Goal: Task Accomplishment & Management: Use online tool/utility

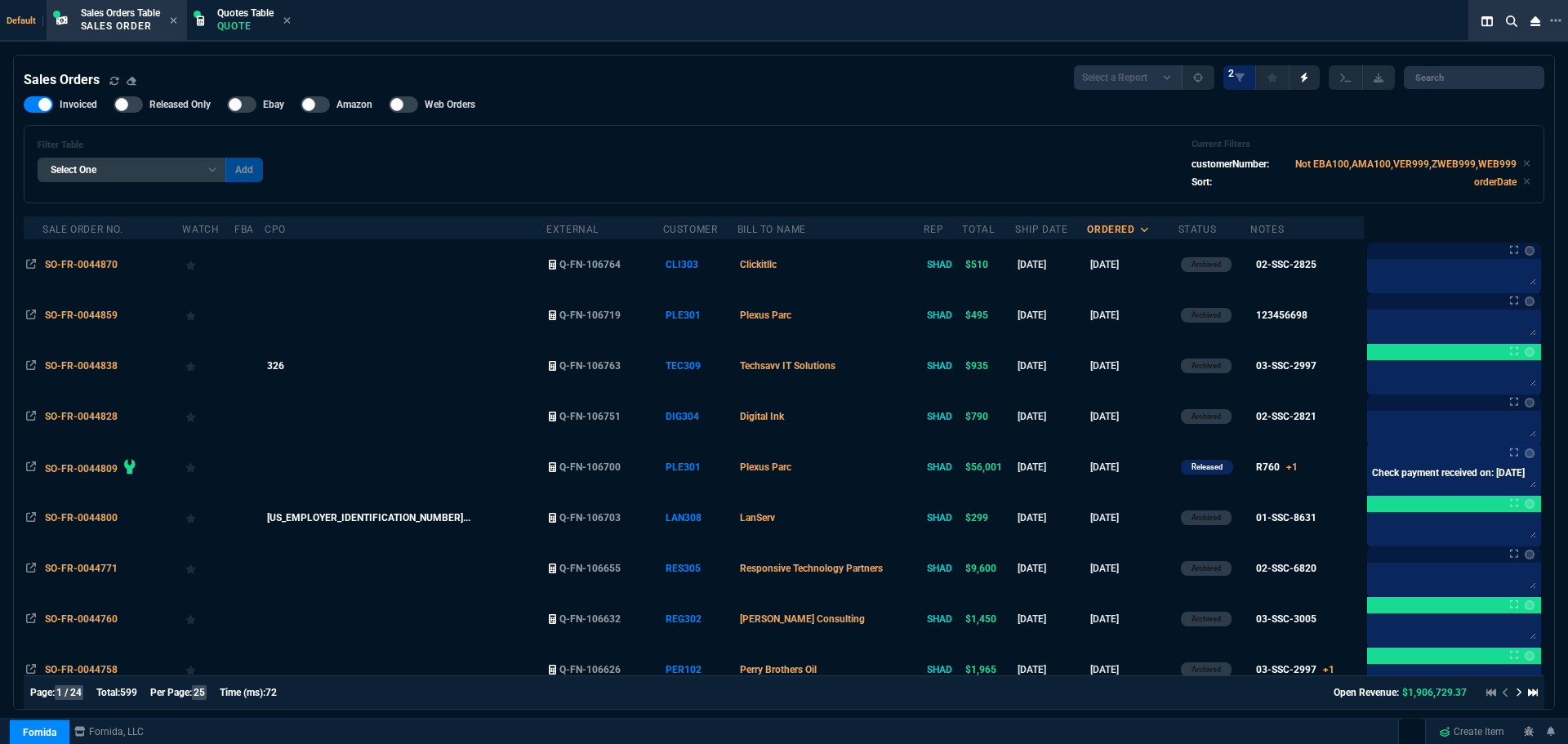
select select "4: SHAD"
select select
click at [229, 26] on p "Quote" at bounding box center [245, 26] width 56 height 13
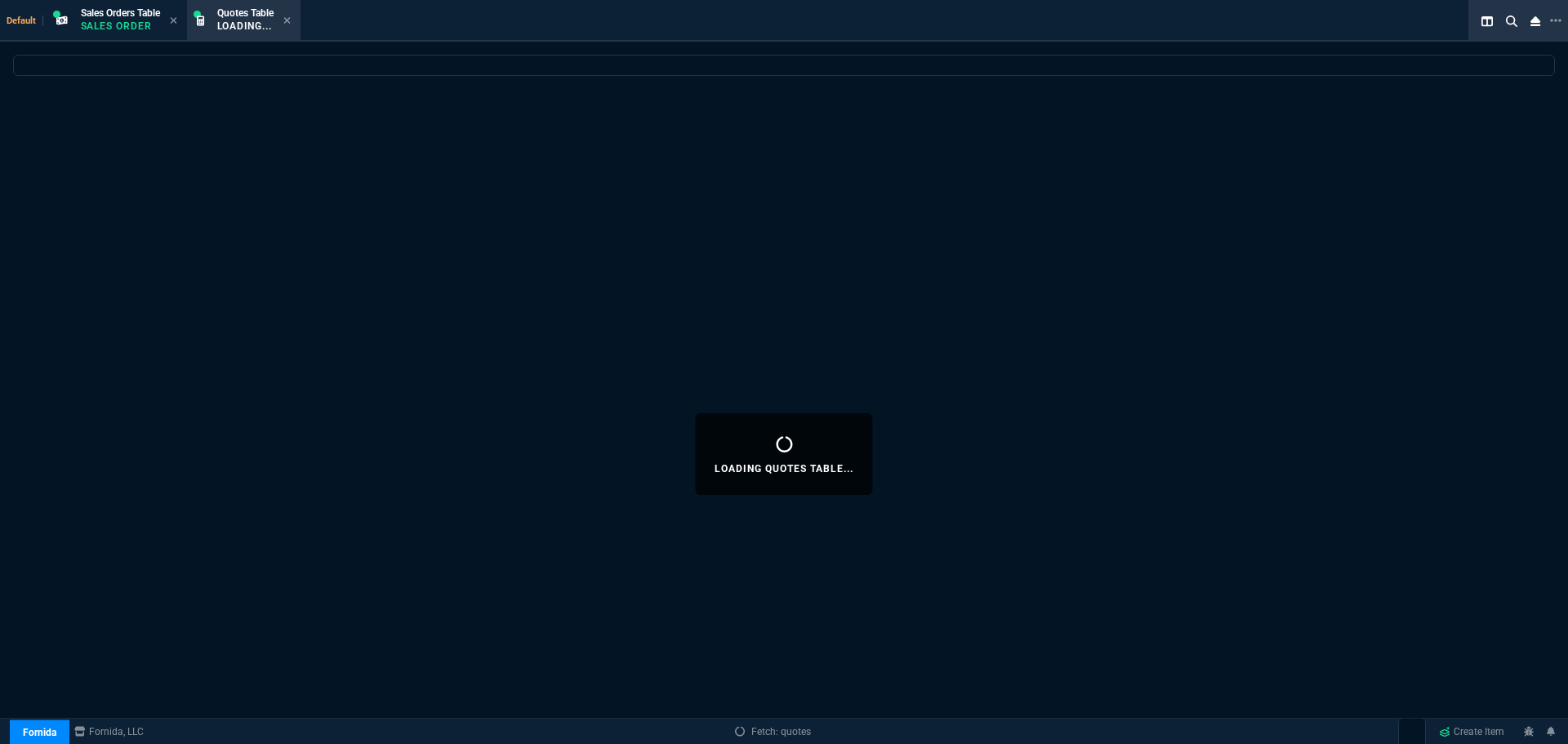
select select
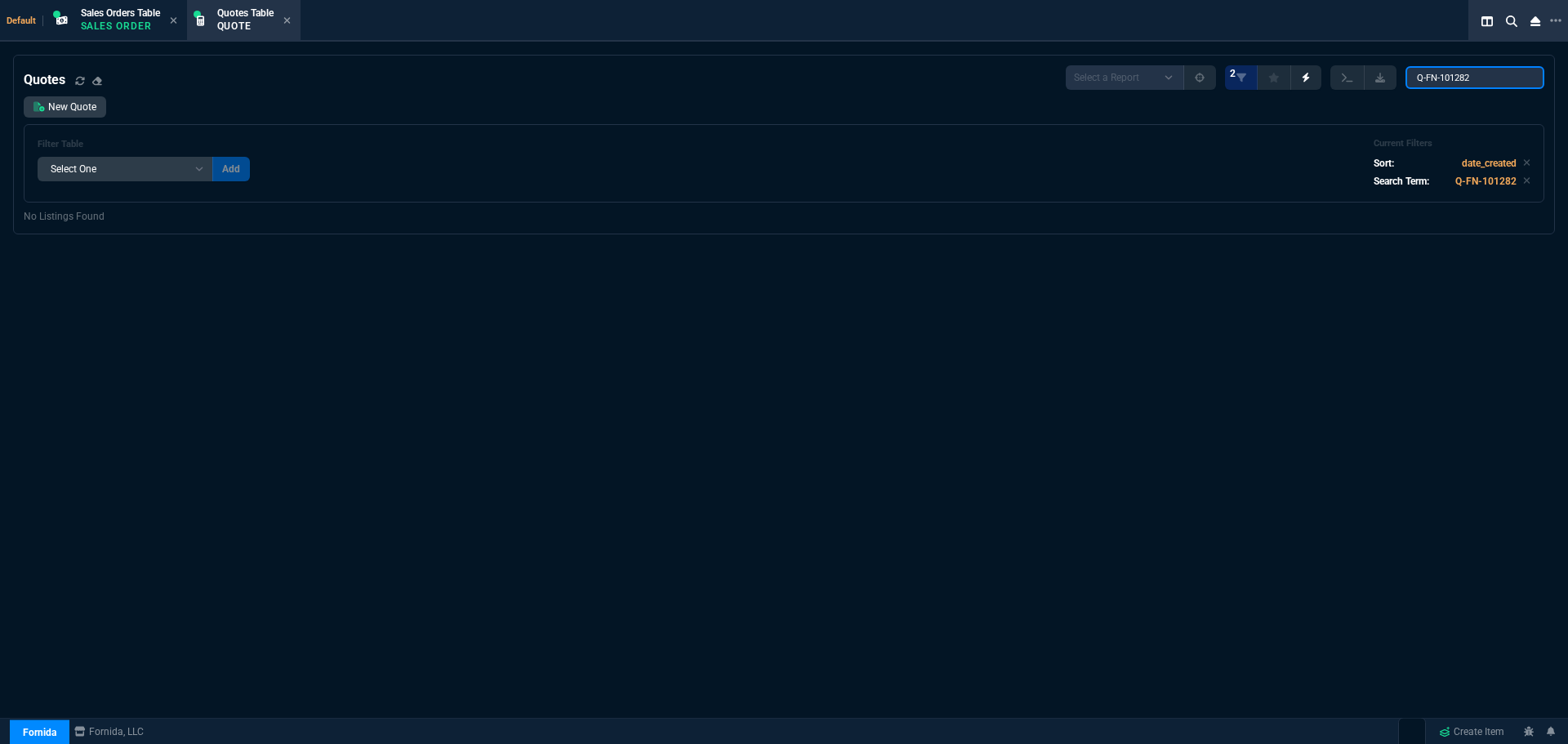
click at [1488, 79] on input "Q-FN-101282" at bounding box center [1475, 77] width 139 height 23
paste input "ECX100"
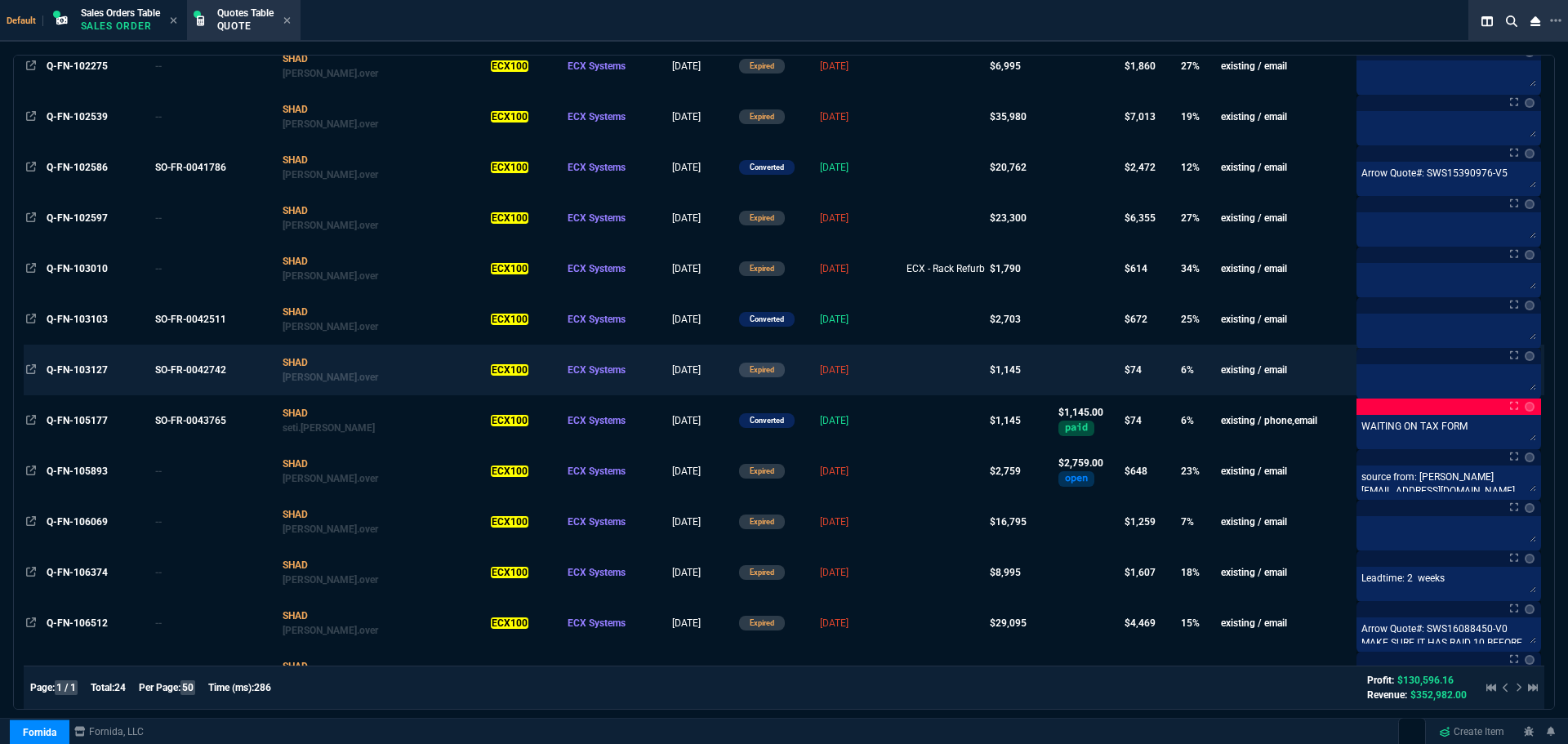
scroll to position [806, 0]
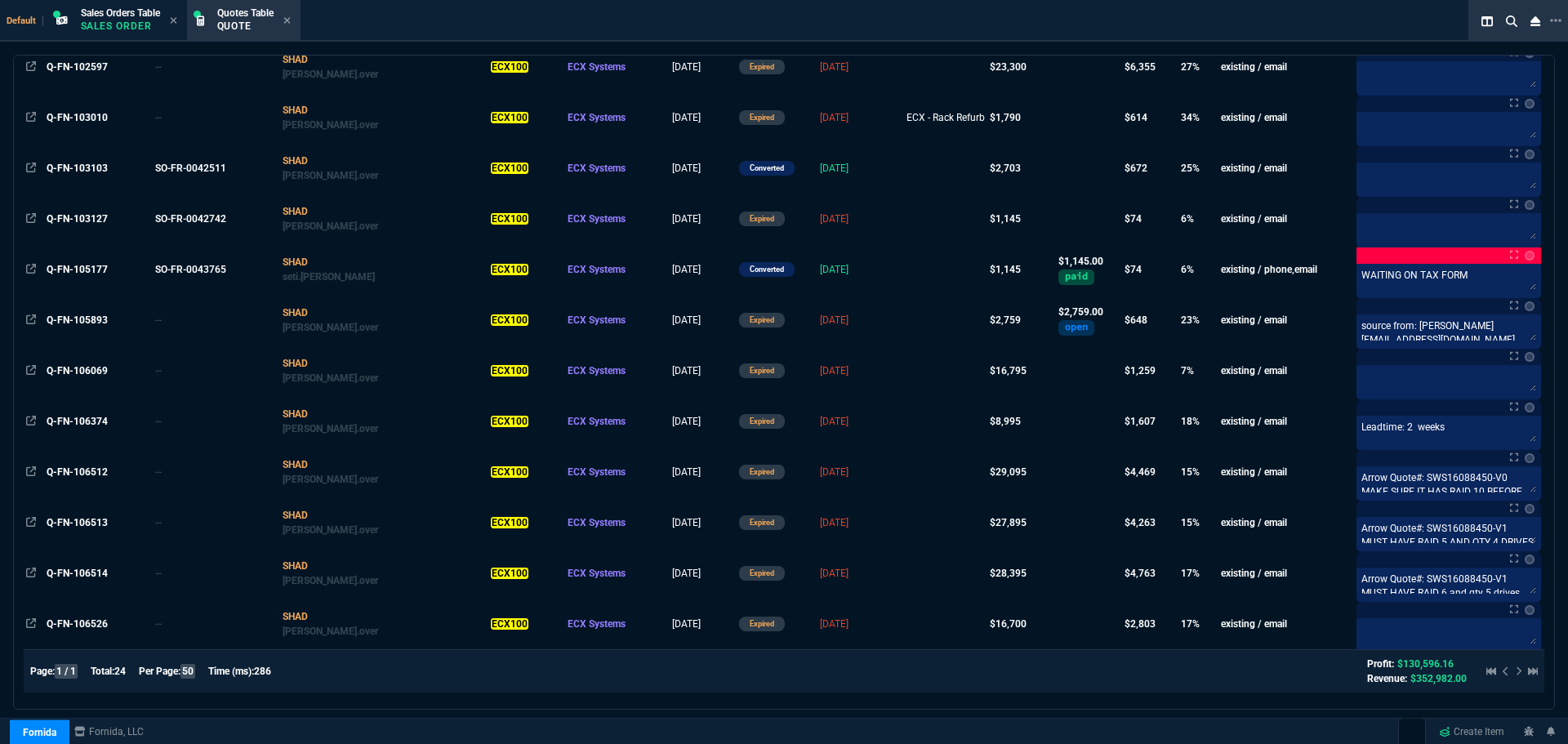
type input "ECX100"
click at [1512, 671] on div at bounding box center [1508, 672] width 58 height 19
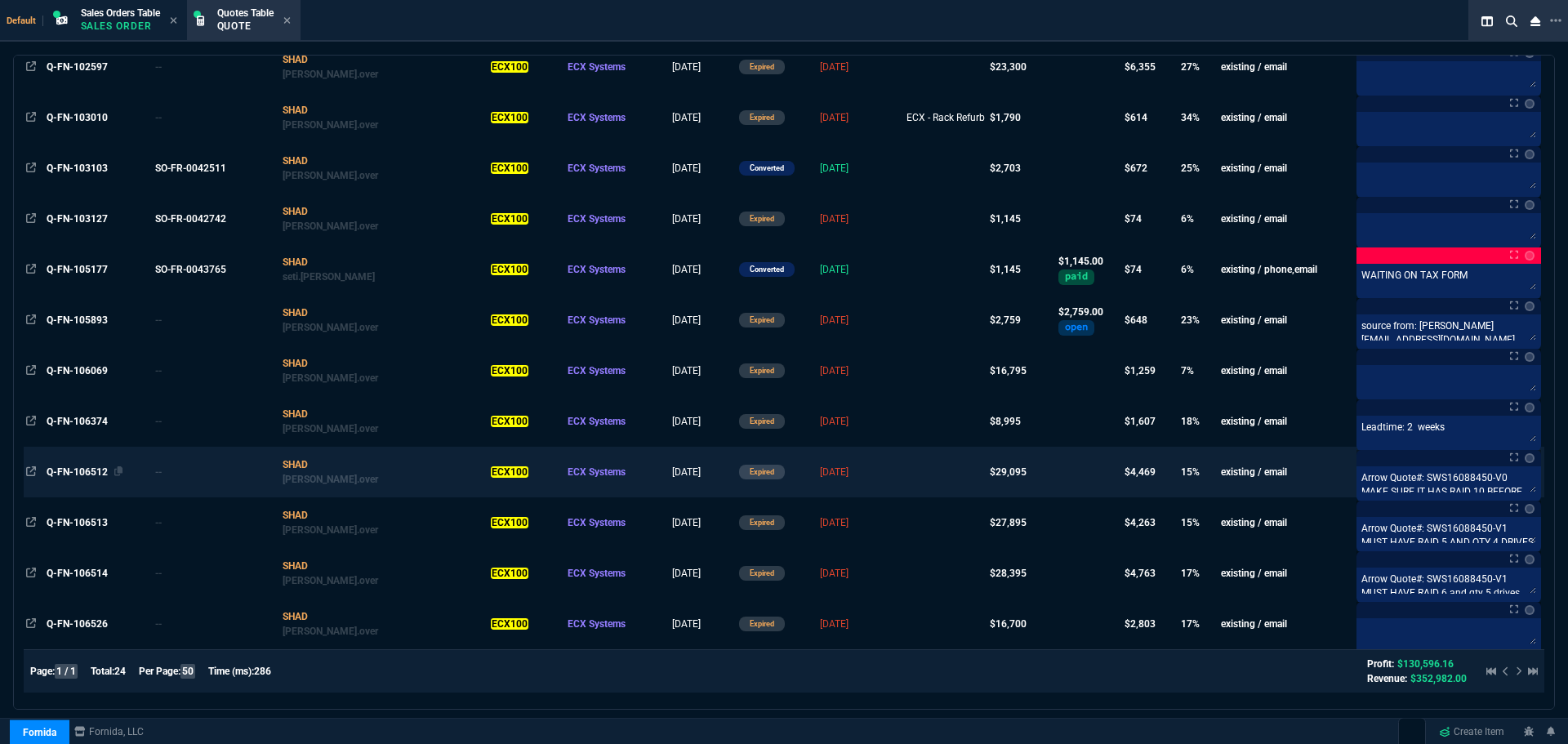
click at [69, 475] on span "Q-FN-106512" at bounding box center [77, 472] width 62 height 11
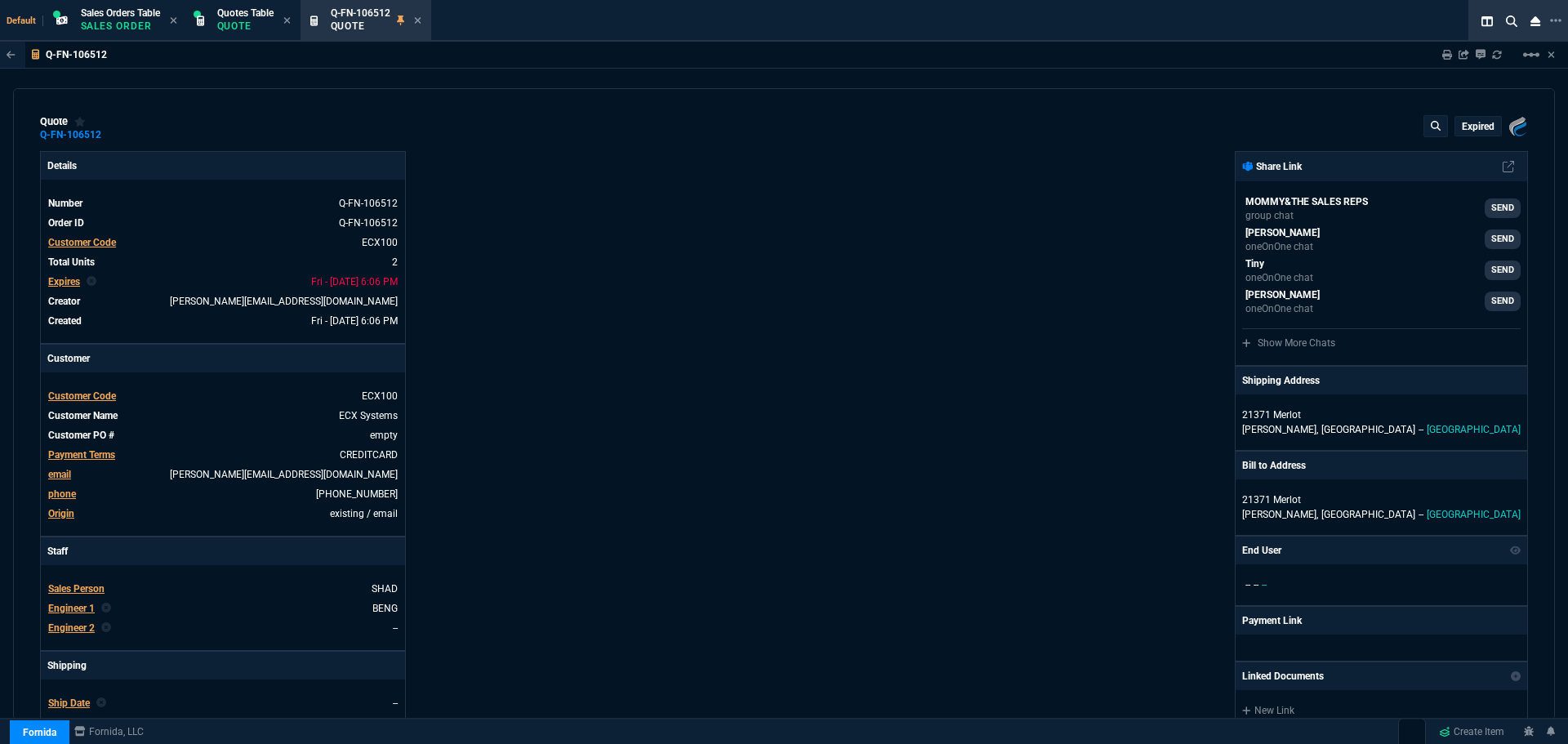
type input "20"
type input "5753"
type input "0"
type input "72"
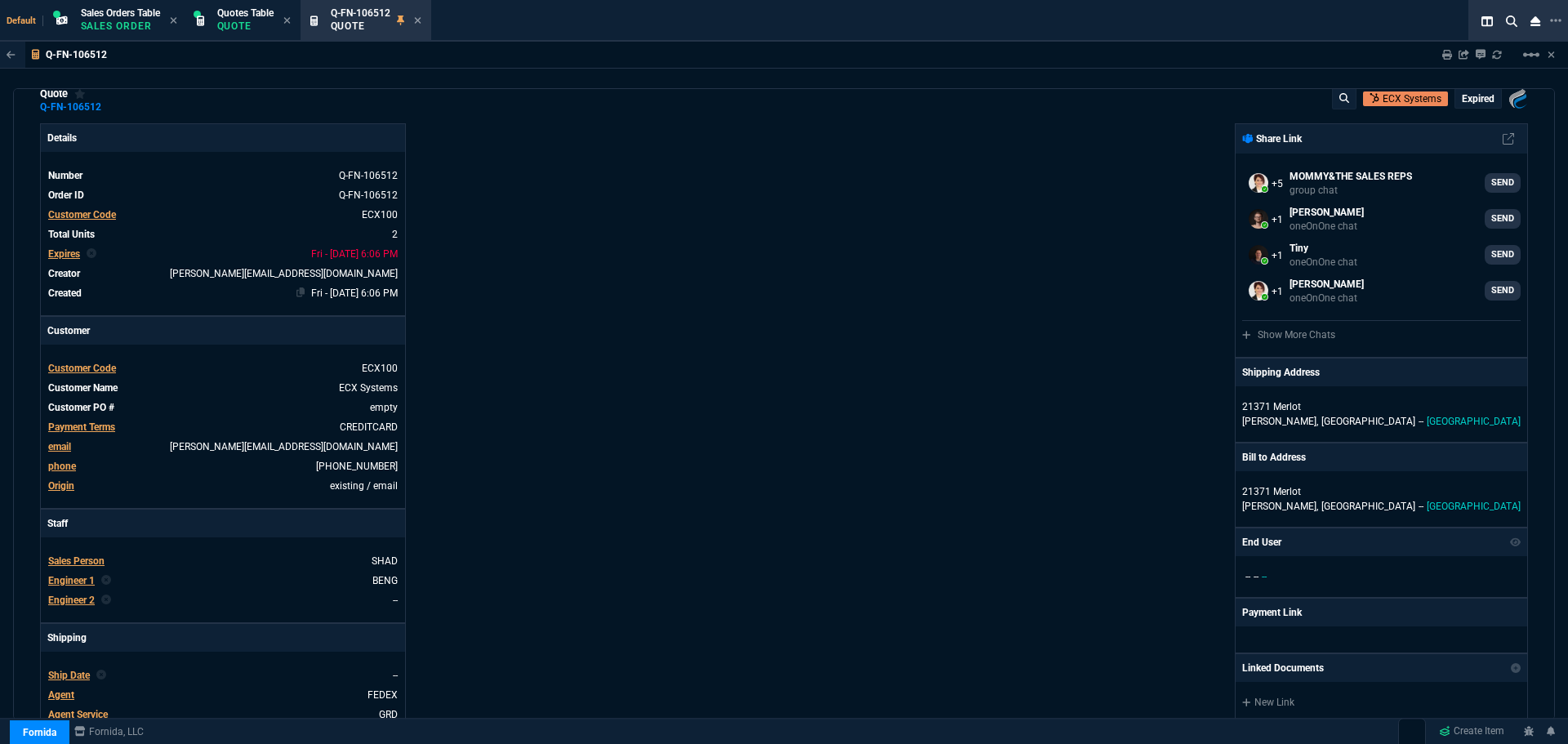
scroll to position [0, 0]
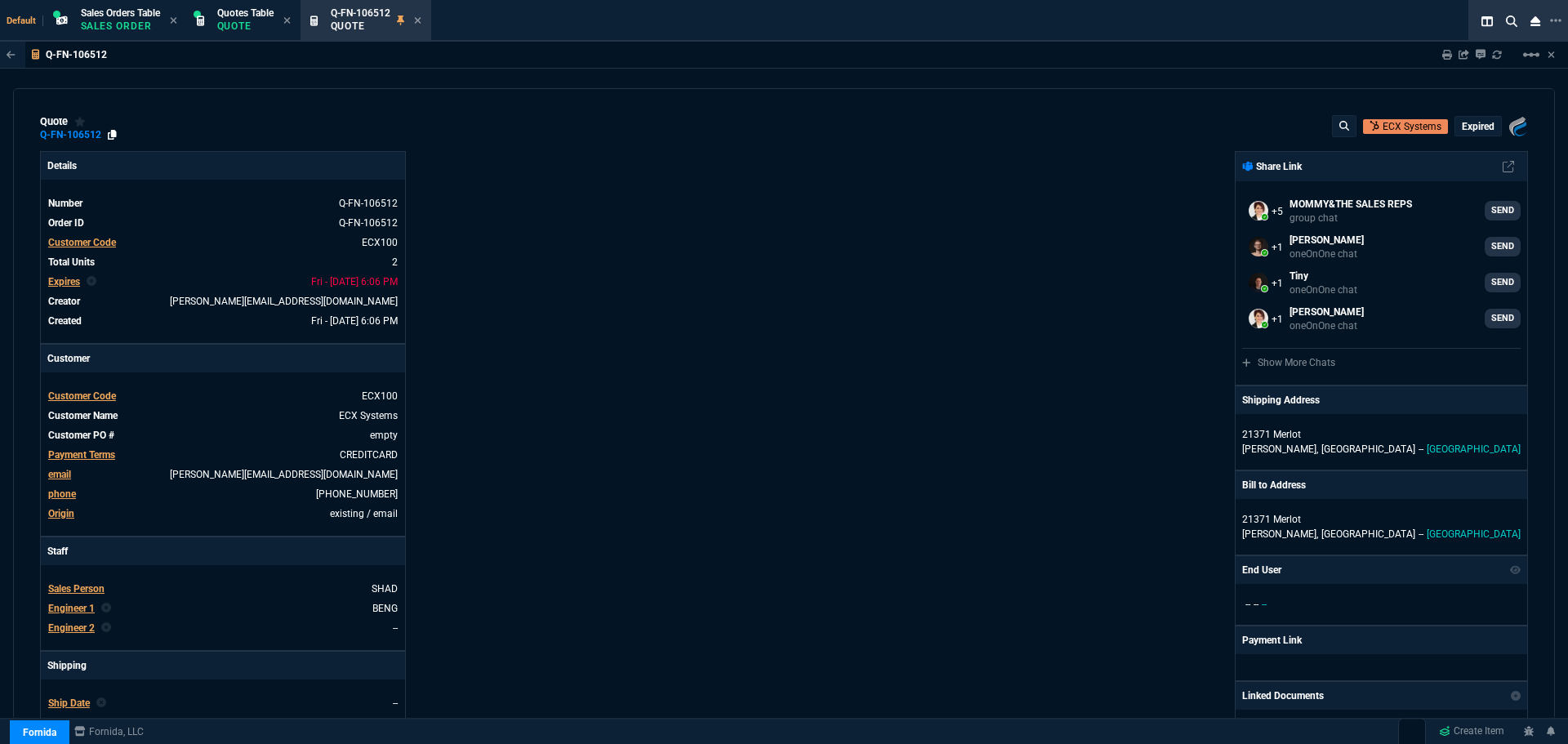
click at [114, 135] on icon at bounding box center [112, 135] width 9 height 10
click at [232, 25] on p "Quote" at bounding box center [245, 26] width 56 height 13
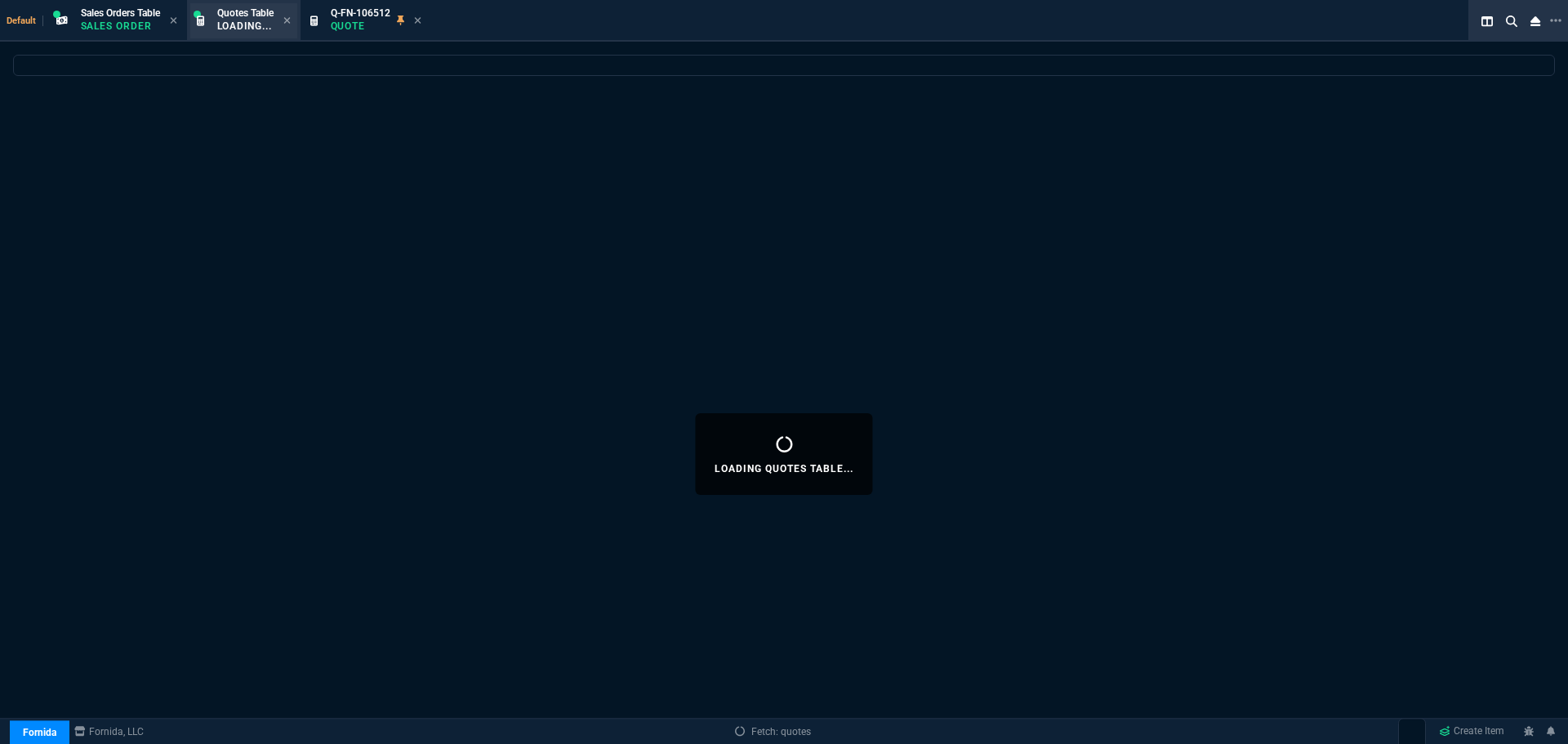
select select
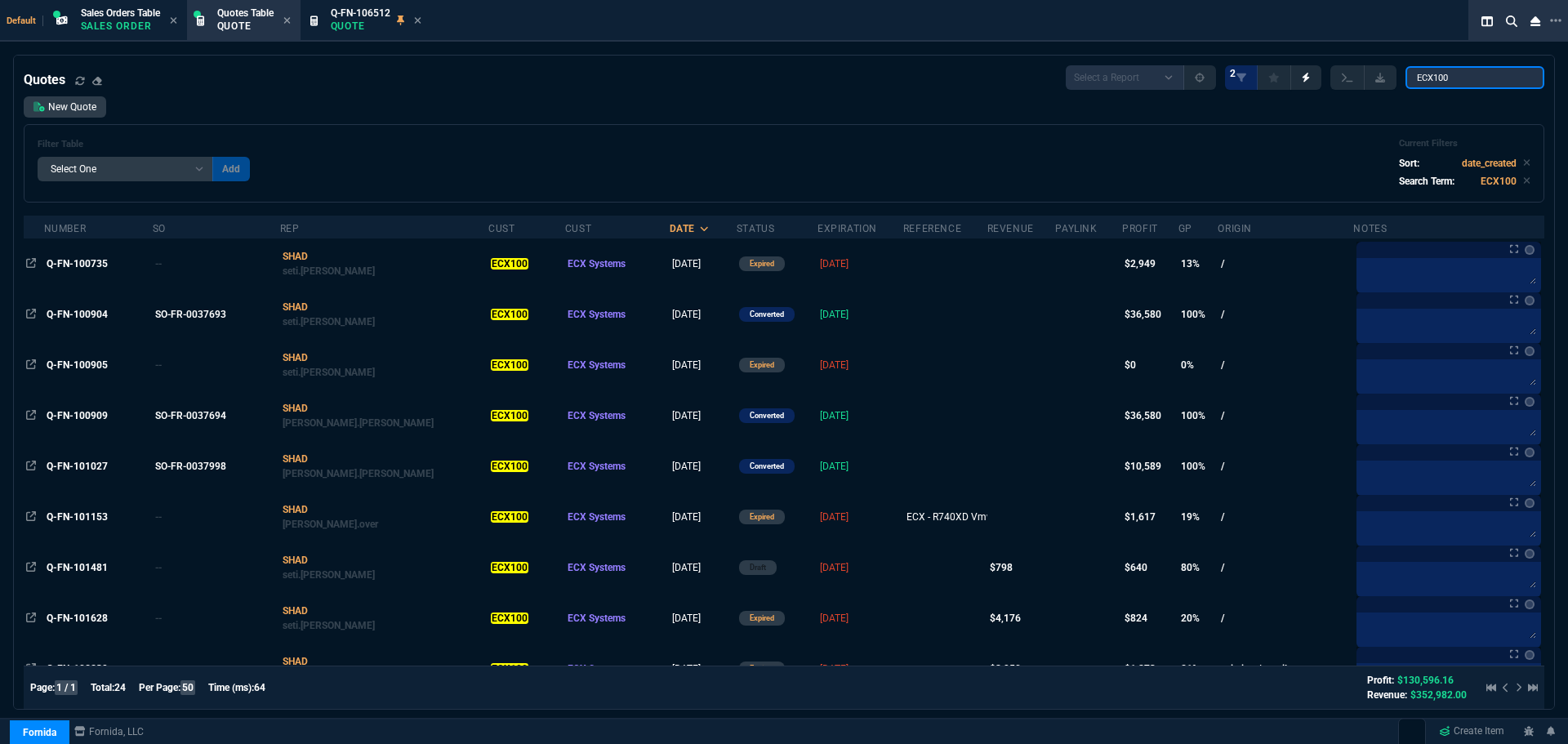
click at [1520, 78] on input "ECX100" at bounding box center [1475, 77] width 139 height 23
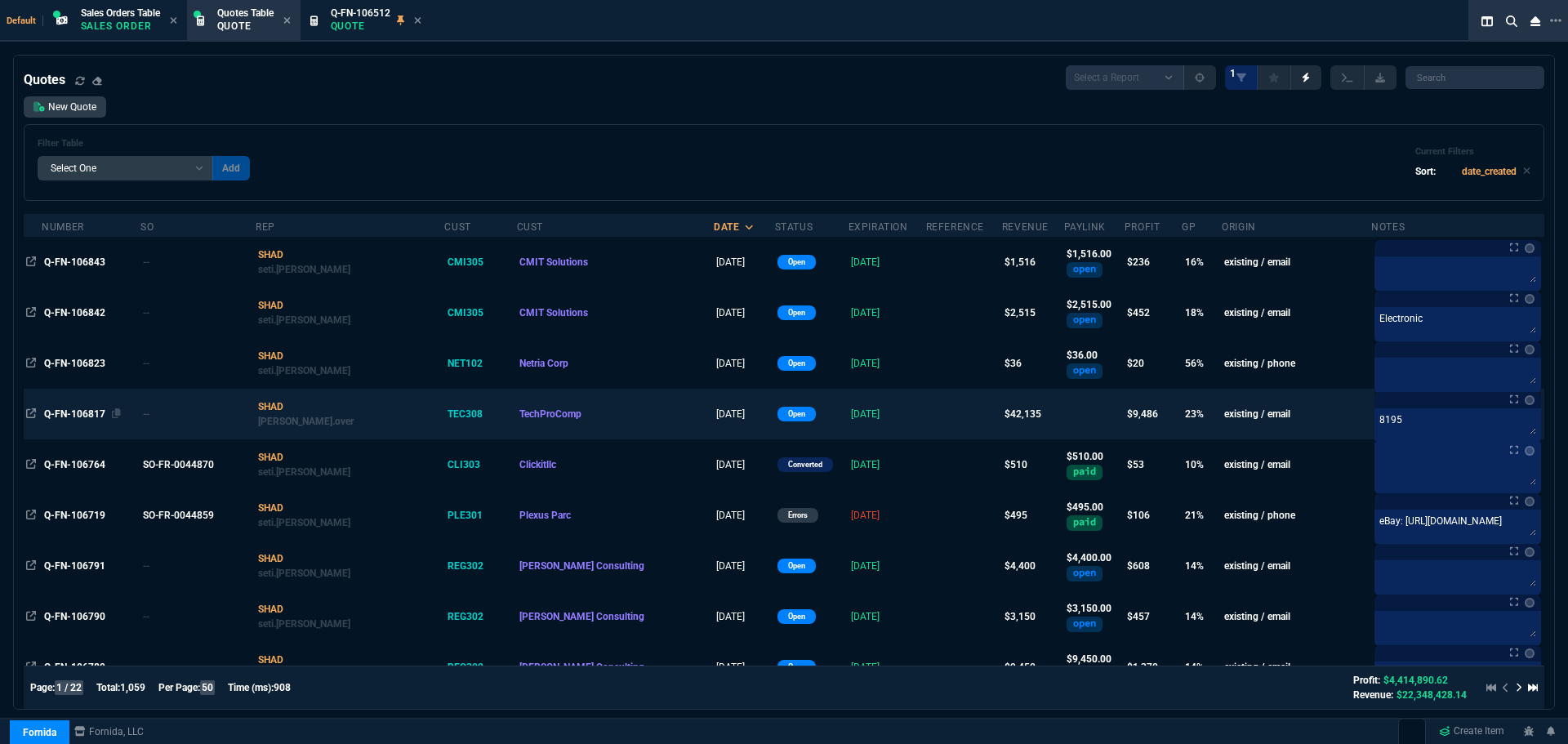
click at [86, 416] on span "Q-FN-106817" at bounding box center [75, 414] width 62 height 11
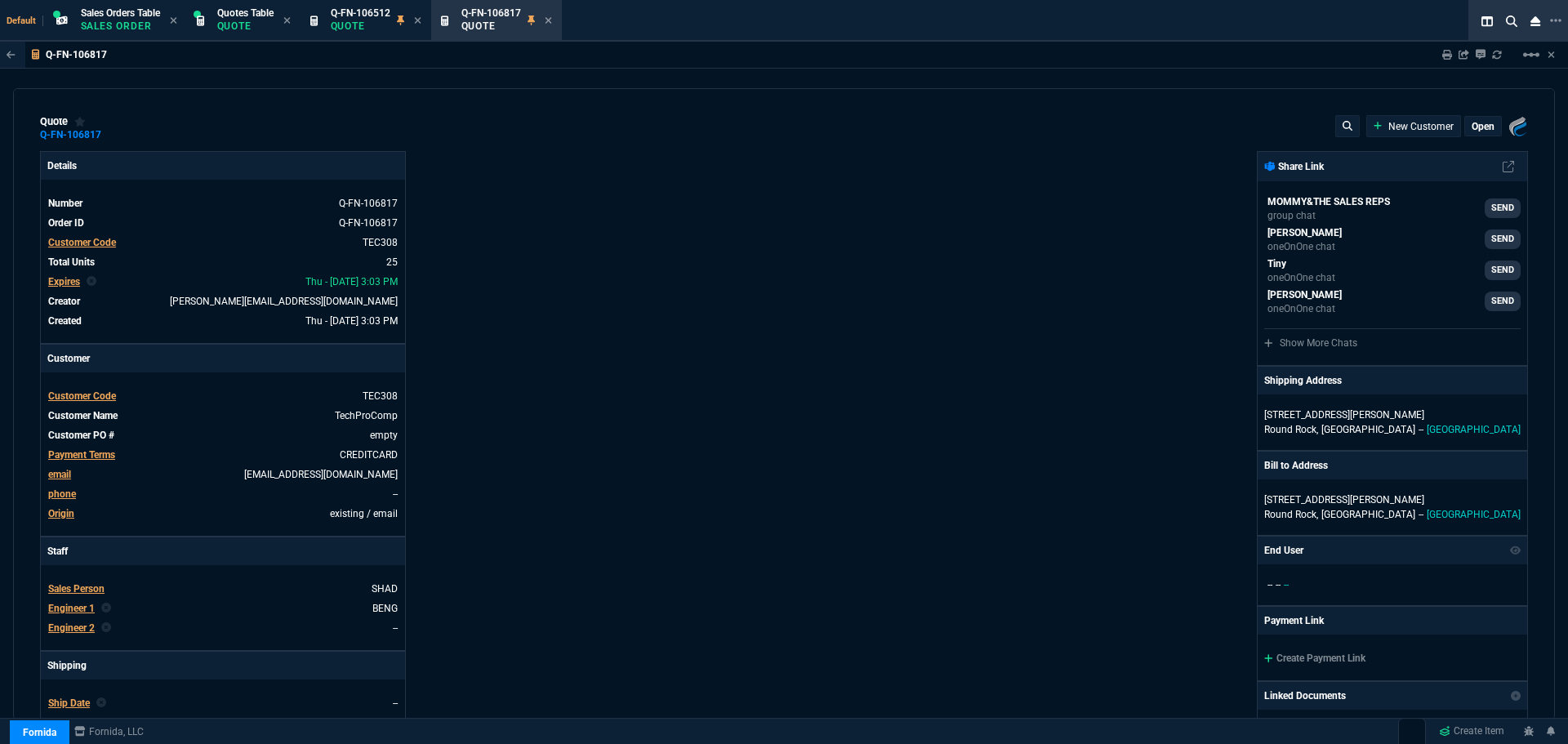
type input "25"
type input "2140"
type input "27"
type input "400"
type input "27"
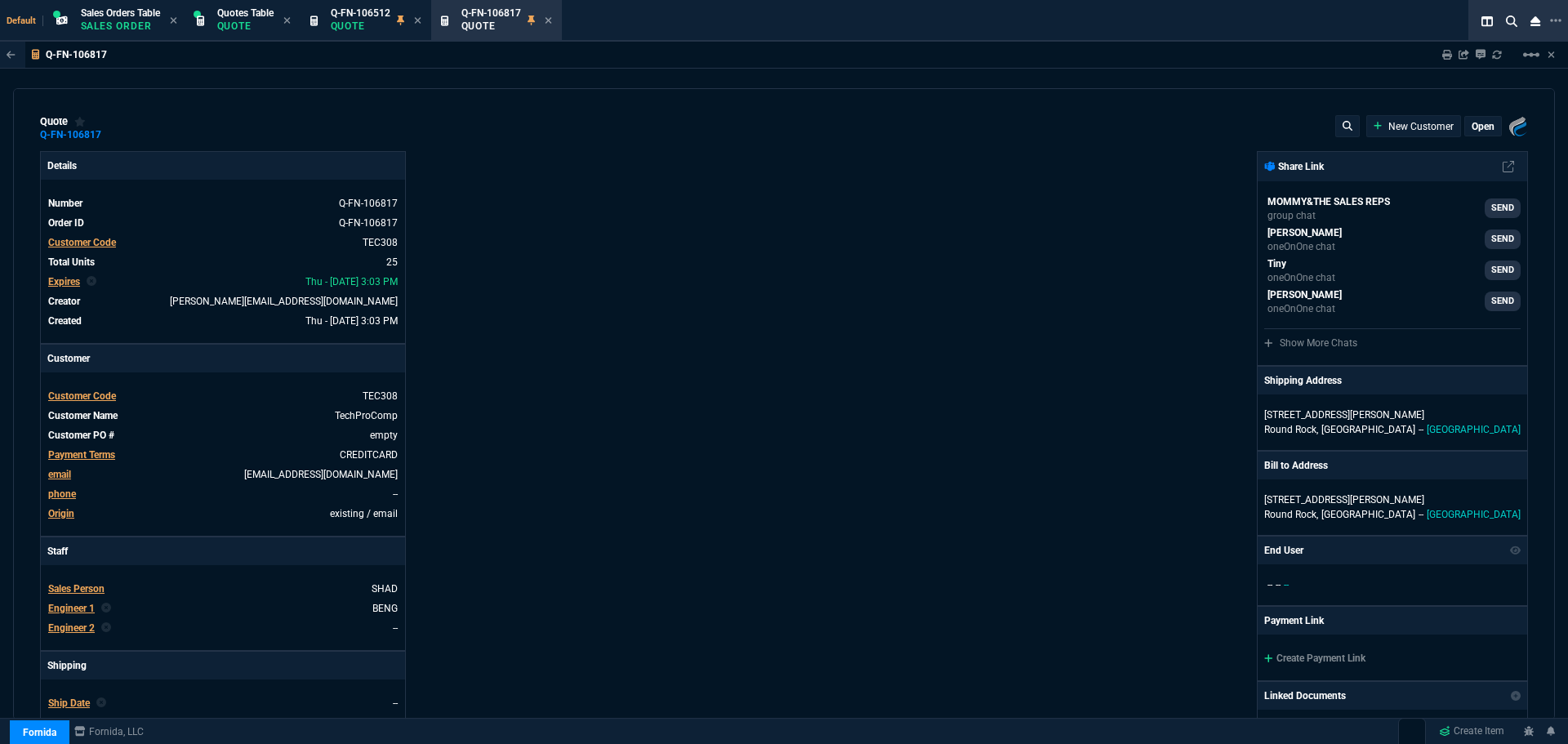
type input "354"
type input "66"
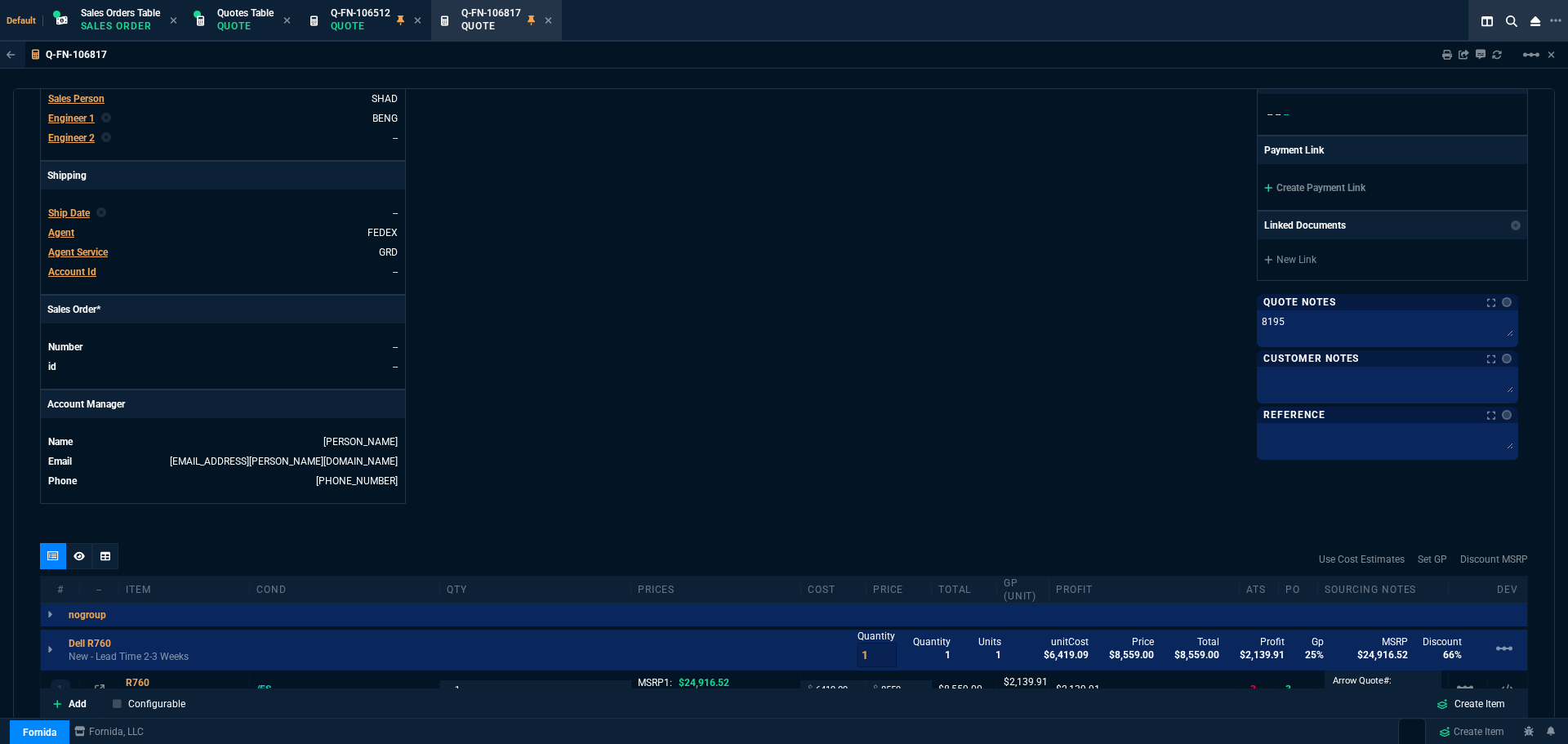
scroll to position [817, 0]
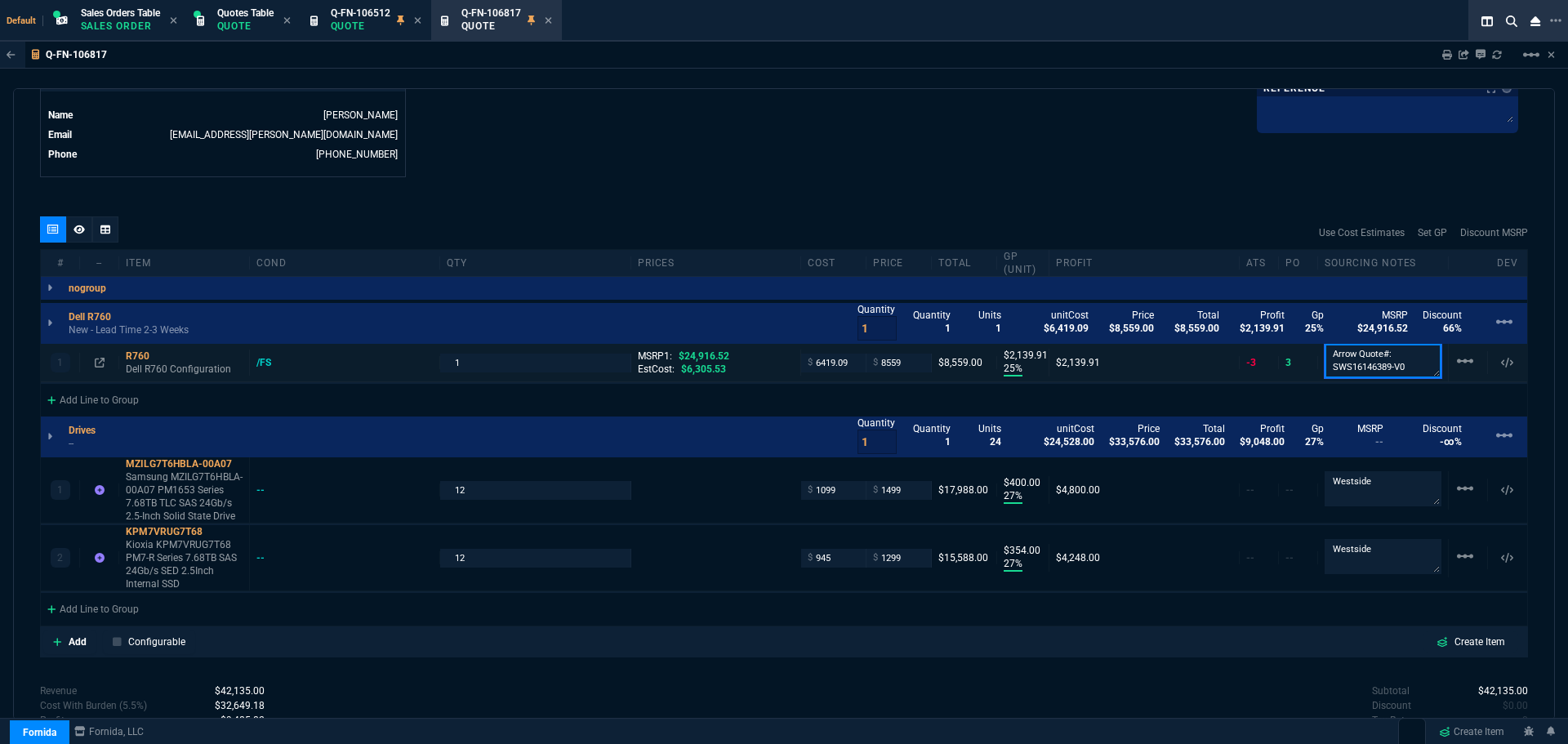
click at [1368, 357] on textarea "Arrow Quote#: SWS16146389-V0" at bounding box center [1382, 361] width 117 height 34
drag, startPoint x: 1404, startPoint y: 367, endPoint x: 1323, endPoint y: 378, distance: 81.7
click at [1324, 378] on p "Arrow Quote#: SWS16146389-V0" at bounding box center [1382, 362] width 117 height 36
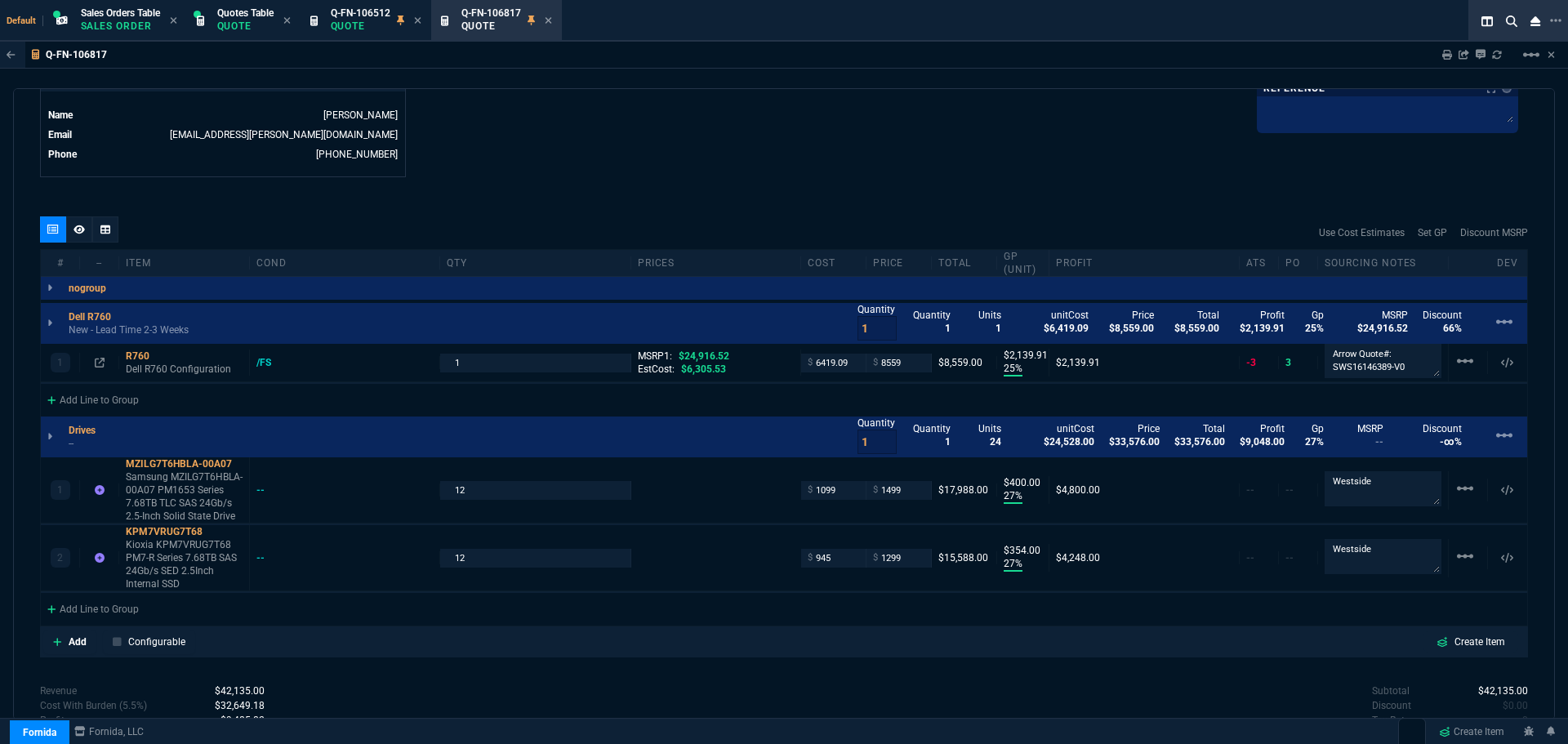
drag, startPoint x: 1139, startPoint y: 168, endPoint x: 1241, endPoint y: 246, distance: 128.4
drag, startPoint x: 1323, startPoint y: 357, endPoint x: 1412, endPoint y: 380, distance: 91.9
click at [1412, 380] on div "1 R760 Dell R760 Configuration /FS 1 MSRP1: $24,916.52 EstCost: $6,305.53 $ 641…" at bounding box center [783, 363] width 1486 height 37
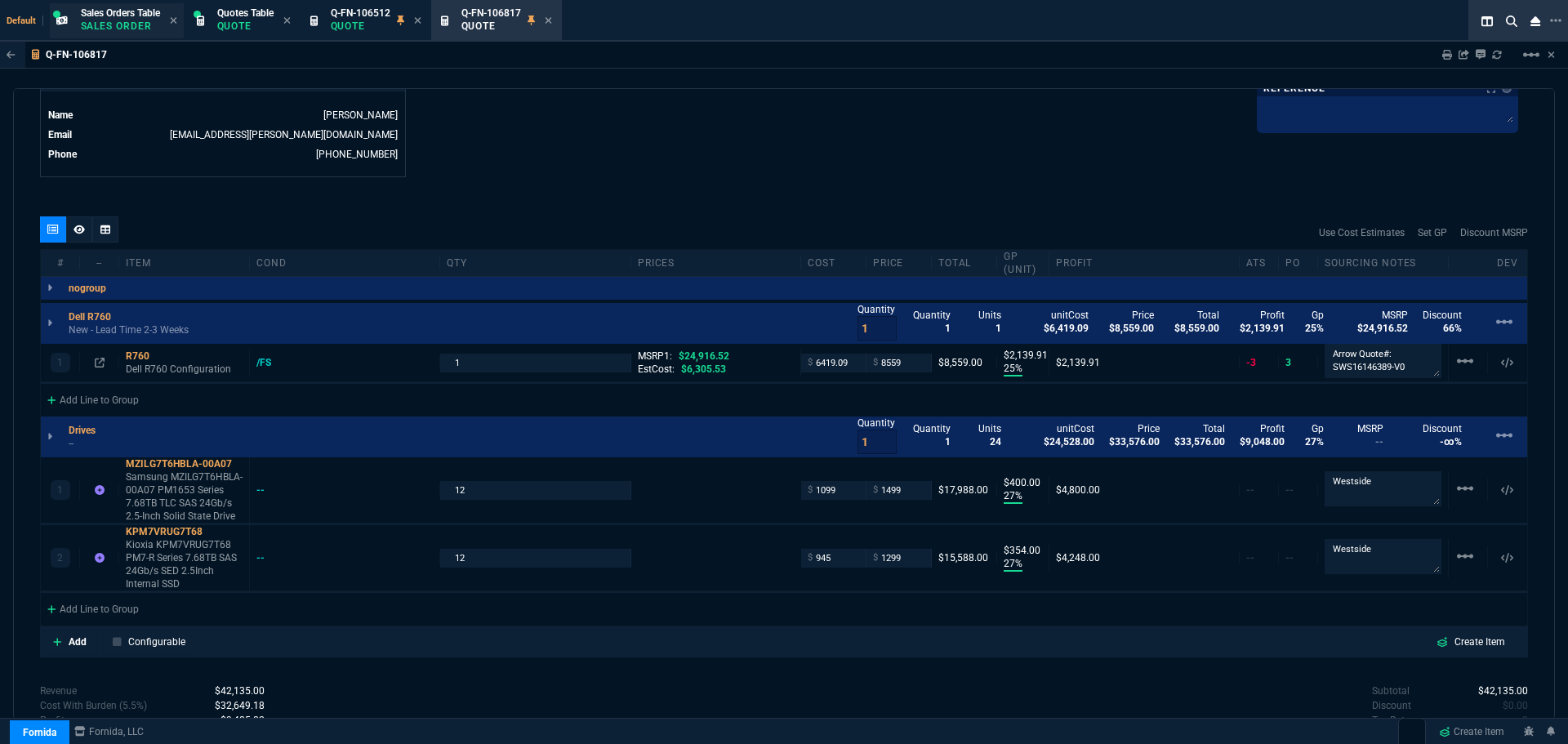
scroll to position [0, 0]
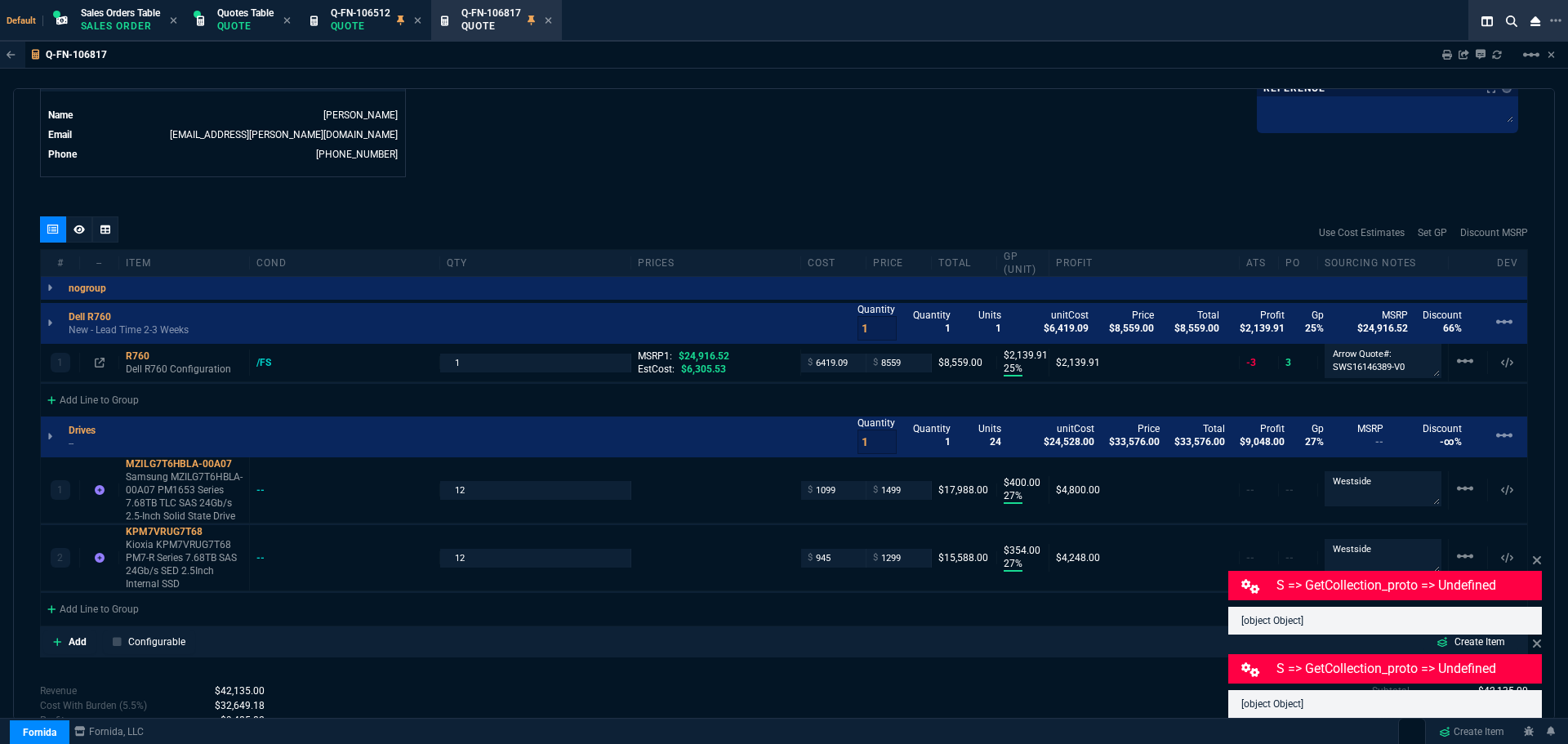
click at [514, 86] on div "Q-FN-106817 Sharing Q-FN-106817 Link Dev Link Share on Teams linear_scale quote…" at bounding box center [784, 420] width 1568 height 757
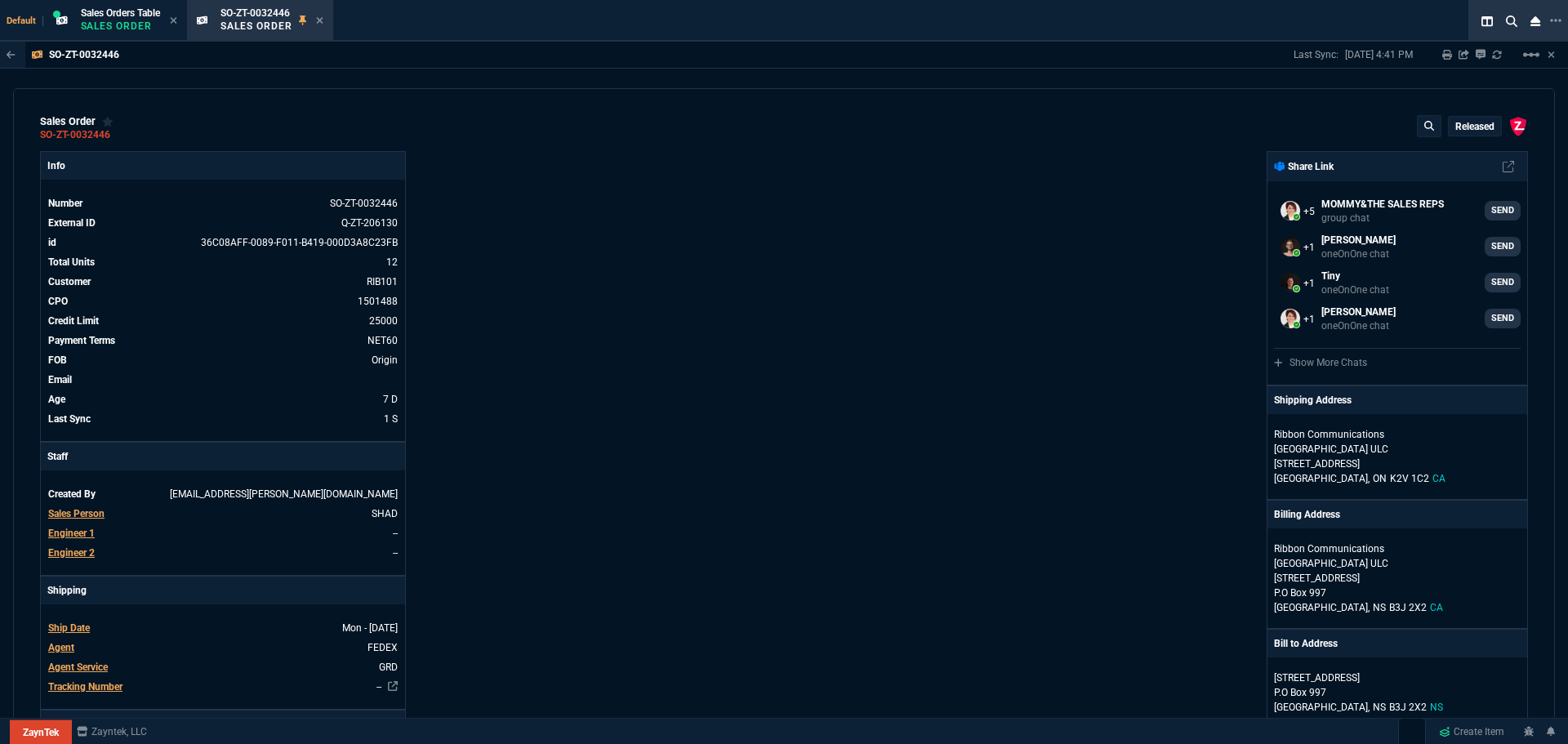
select select "4: SHAD"
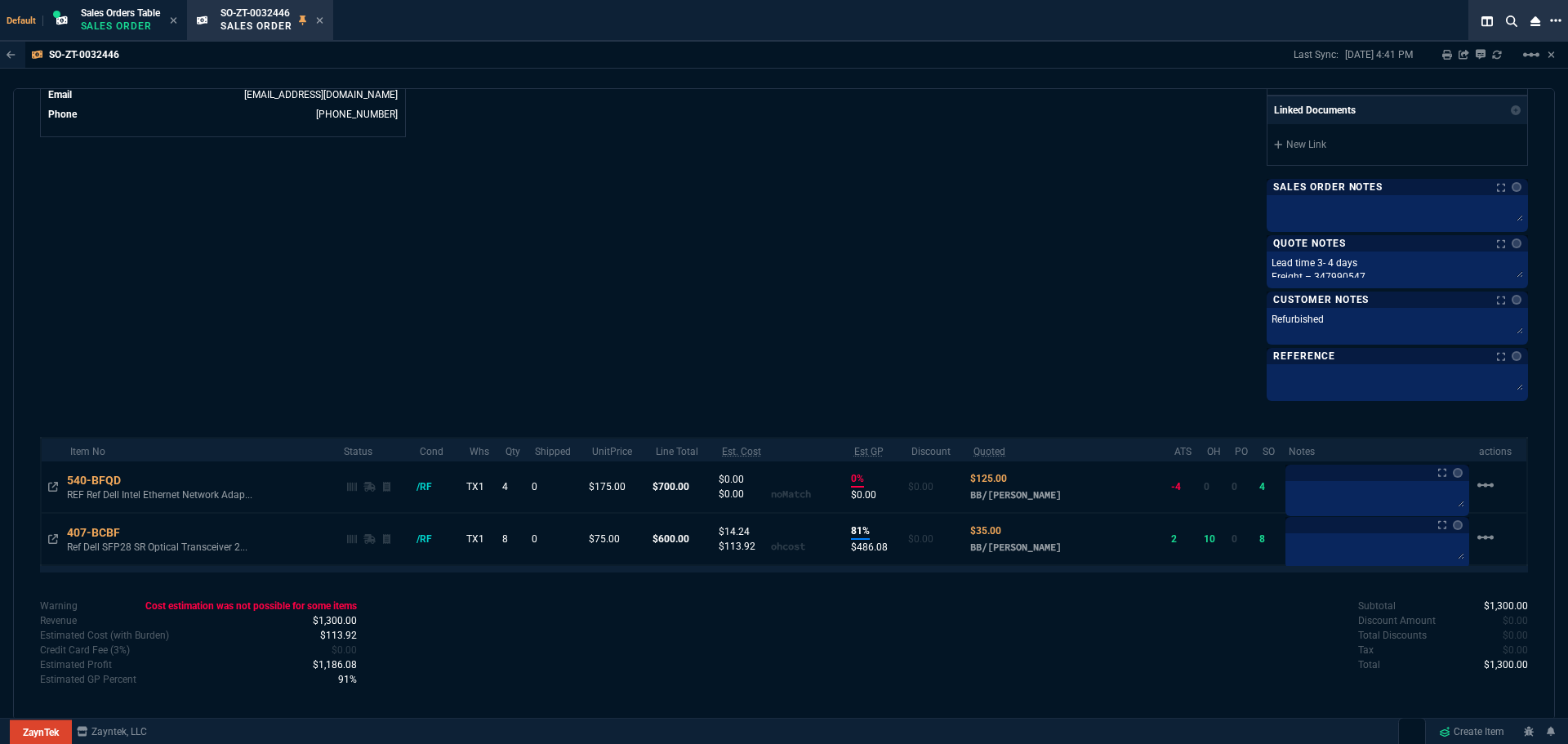
click at [1558, 18] on icon at bounding box center [1555, 20] width 11 height 13
click at [1413, 29] on li "Open New Tab" at bounding box center [1474, 32] width 162 height 19
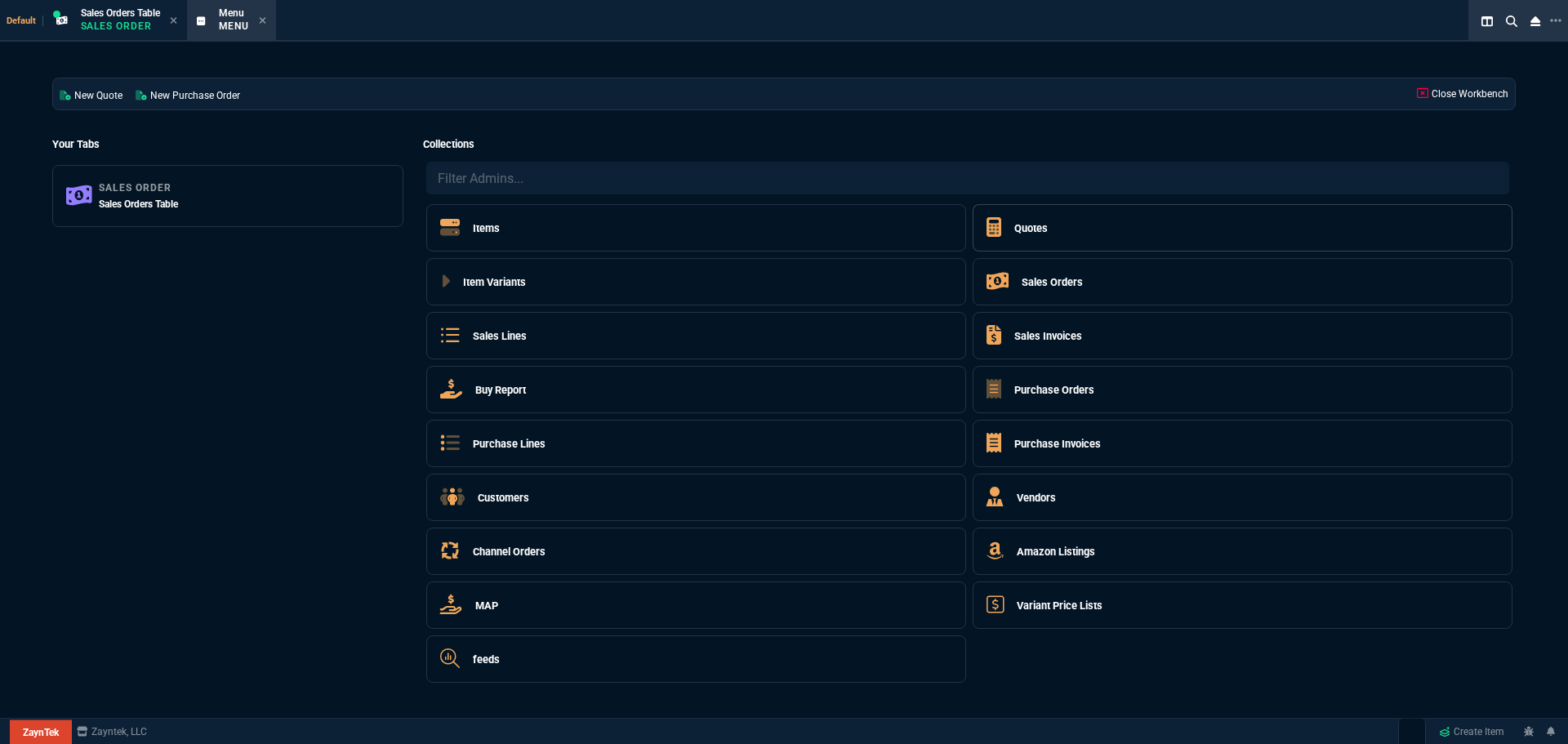
click at [1036, 225] on h5 "Quotes" at bounding box center [1030, 229] width 33 height 16
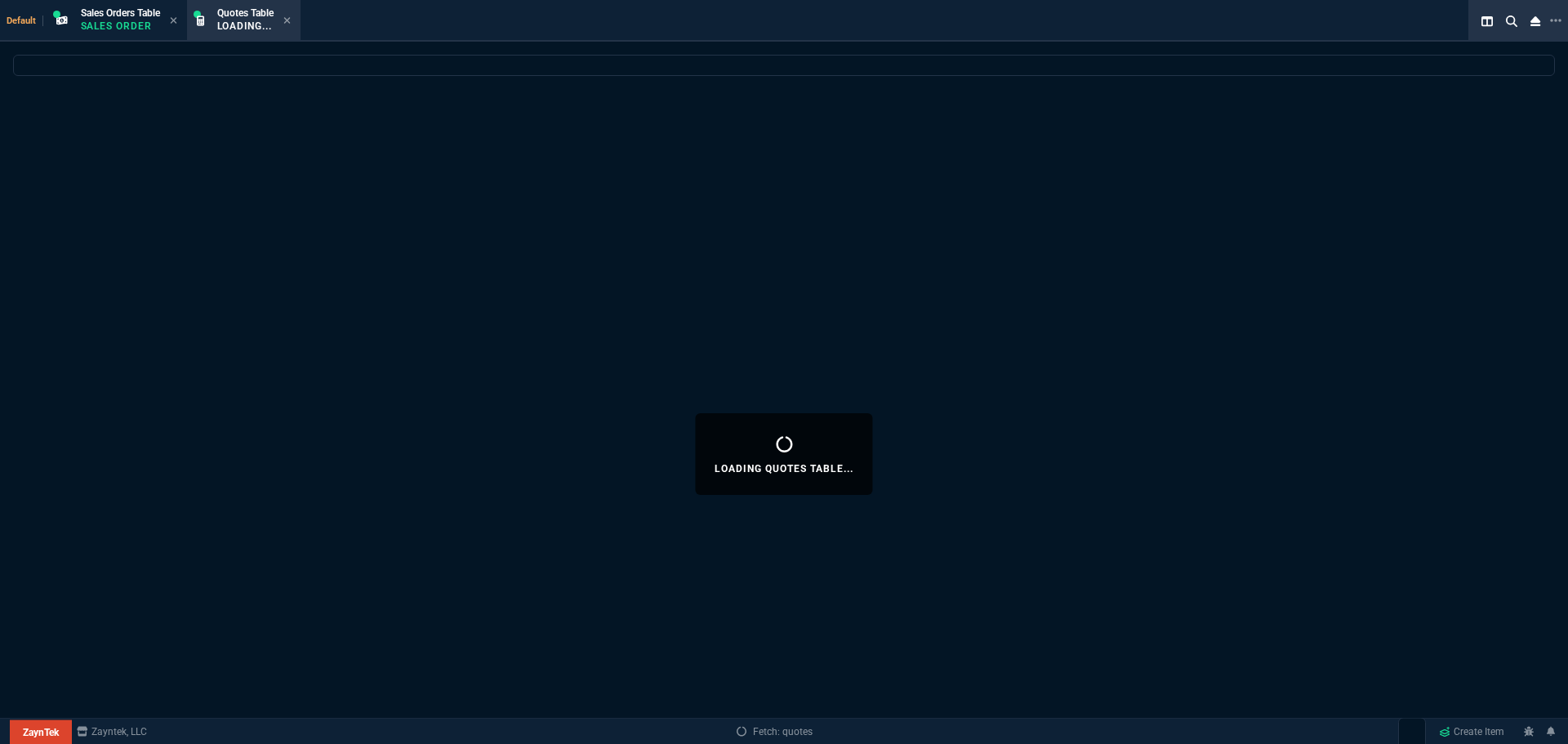
select select
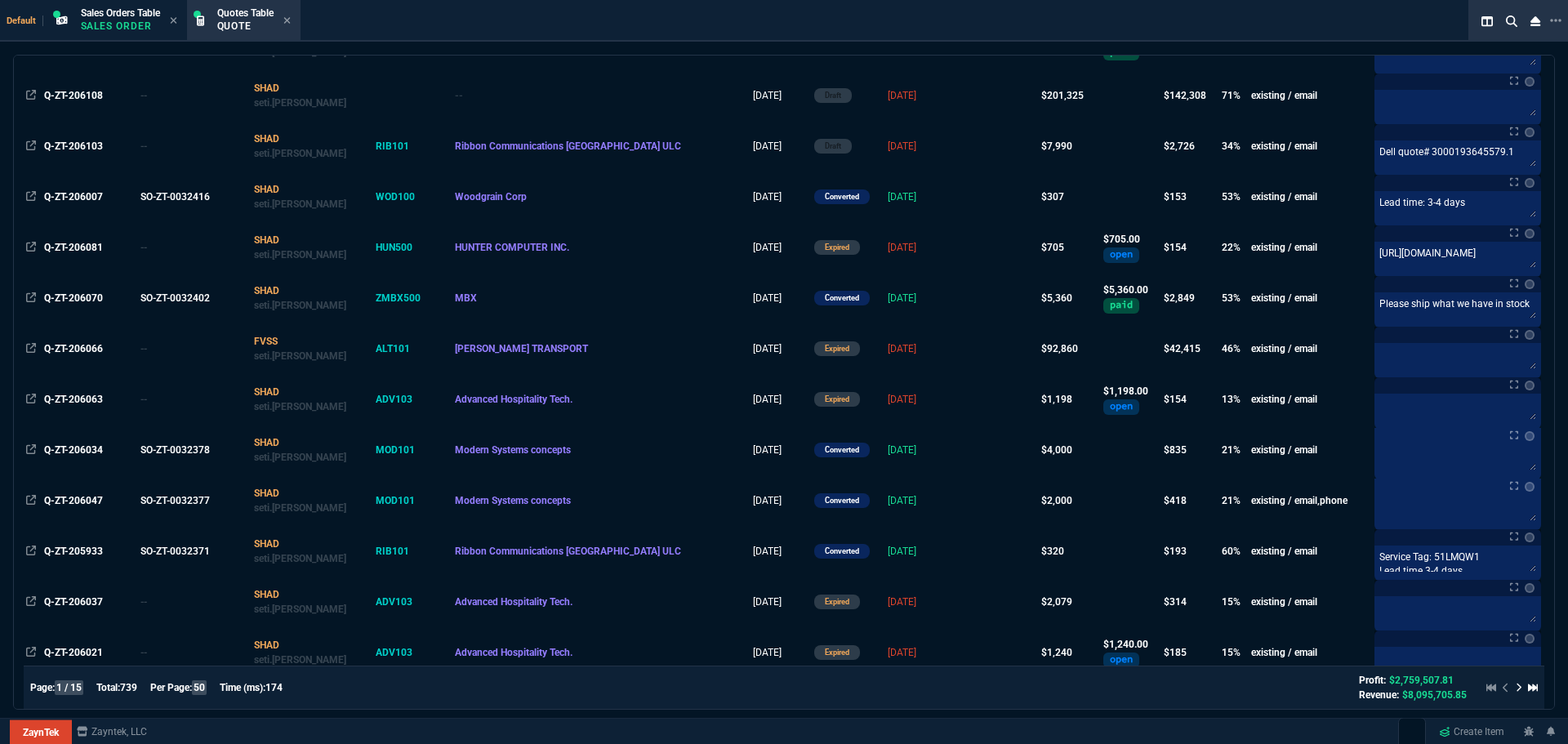
scroll to position [0, 0]
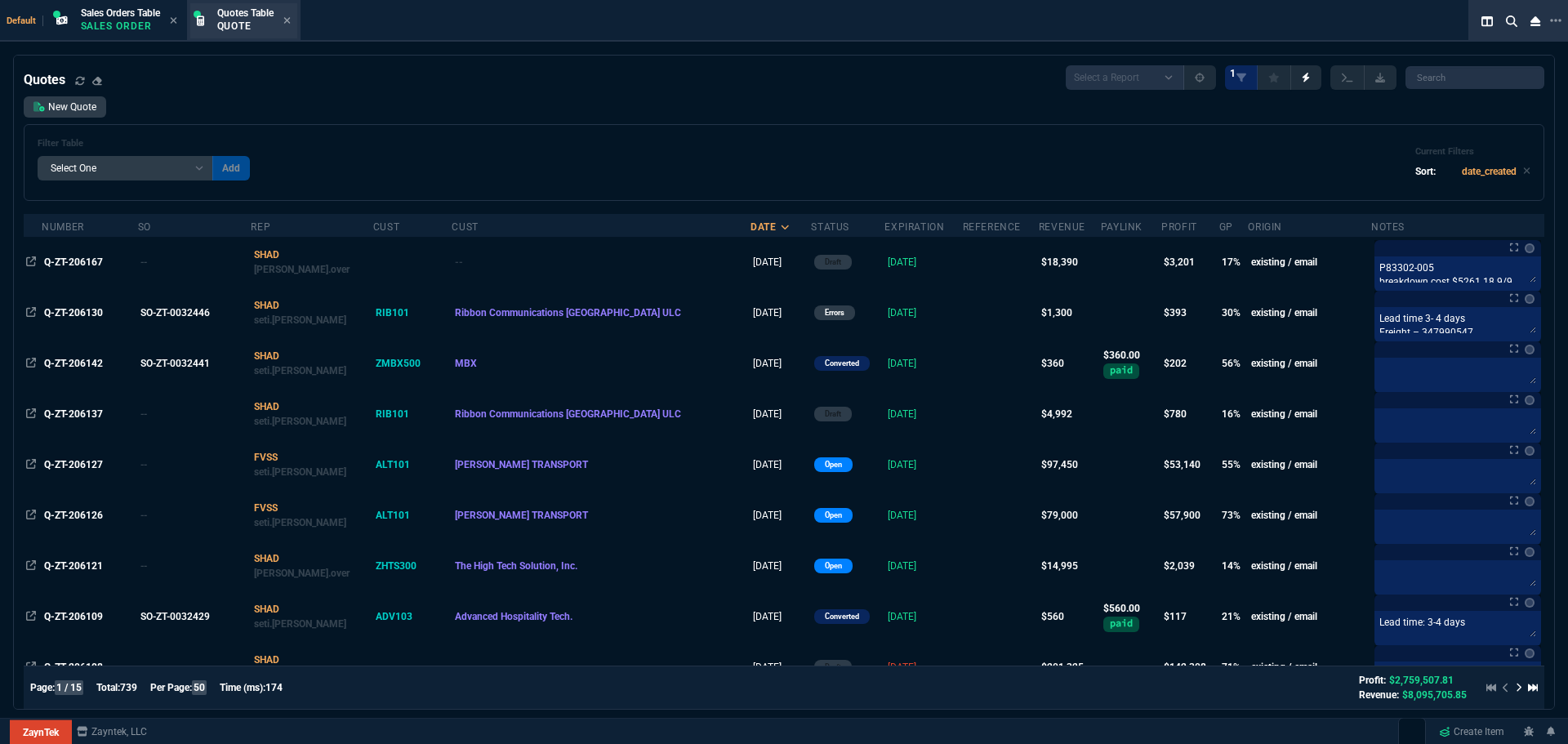
click at [253, 27] on p "Quote" at bounding box center [245, 26] width 56 height 13
click at [68, 262] on span "Q-ZT-206167" at bounding box center [73, 262] width 59 height 11
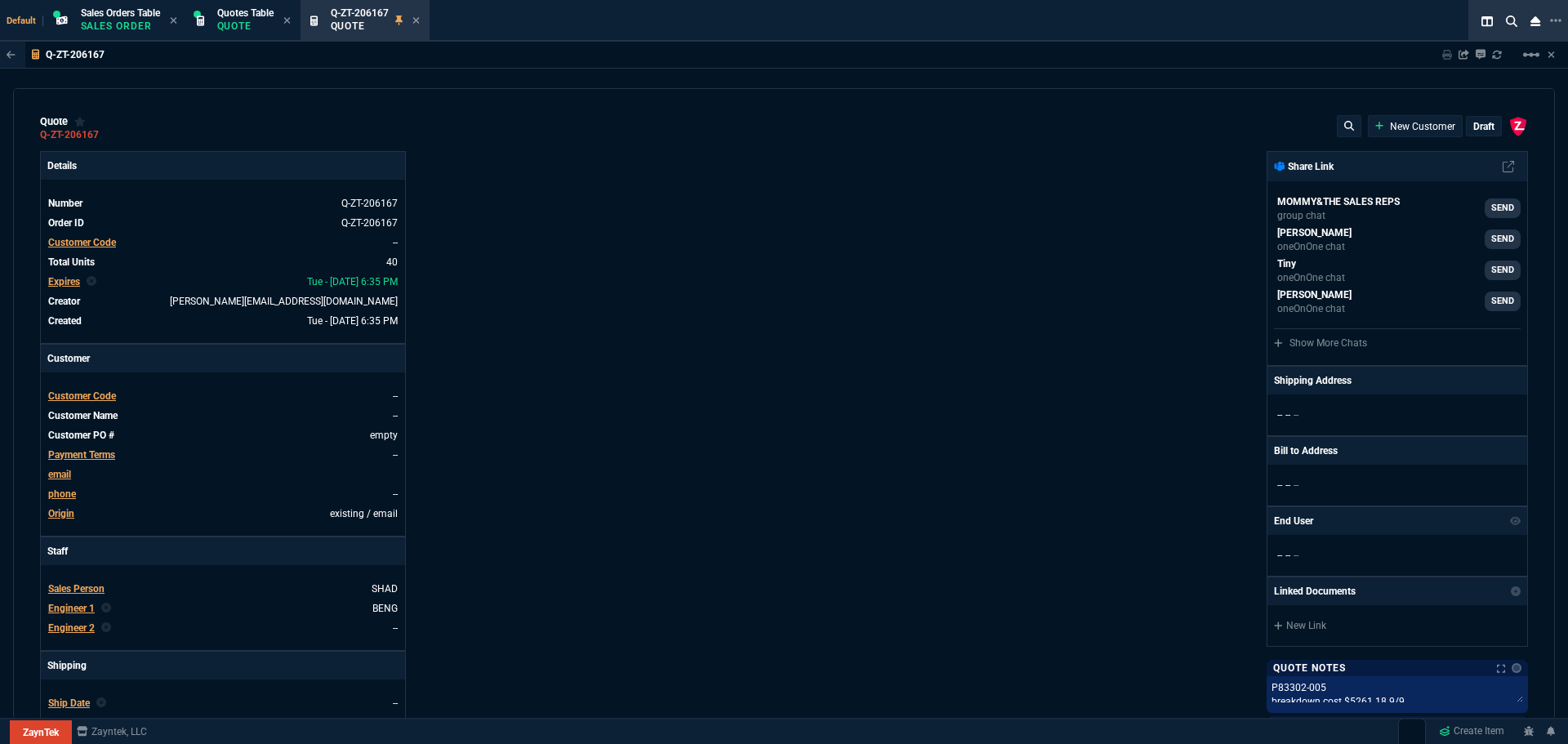
type input "4"
type input "95"
type input "10"
type input "95"
type input "26"
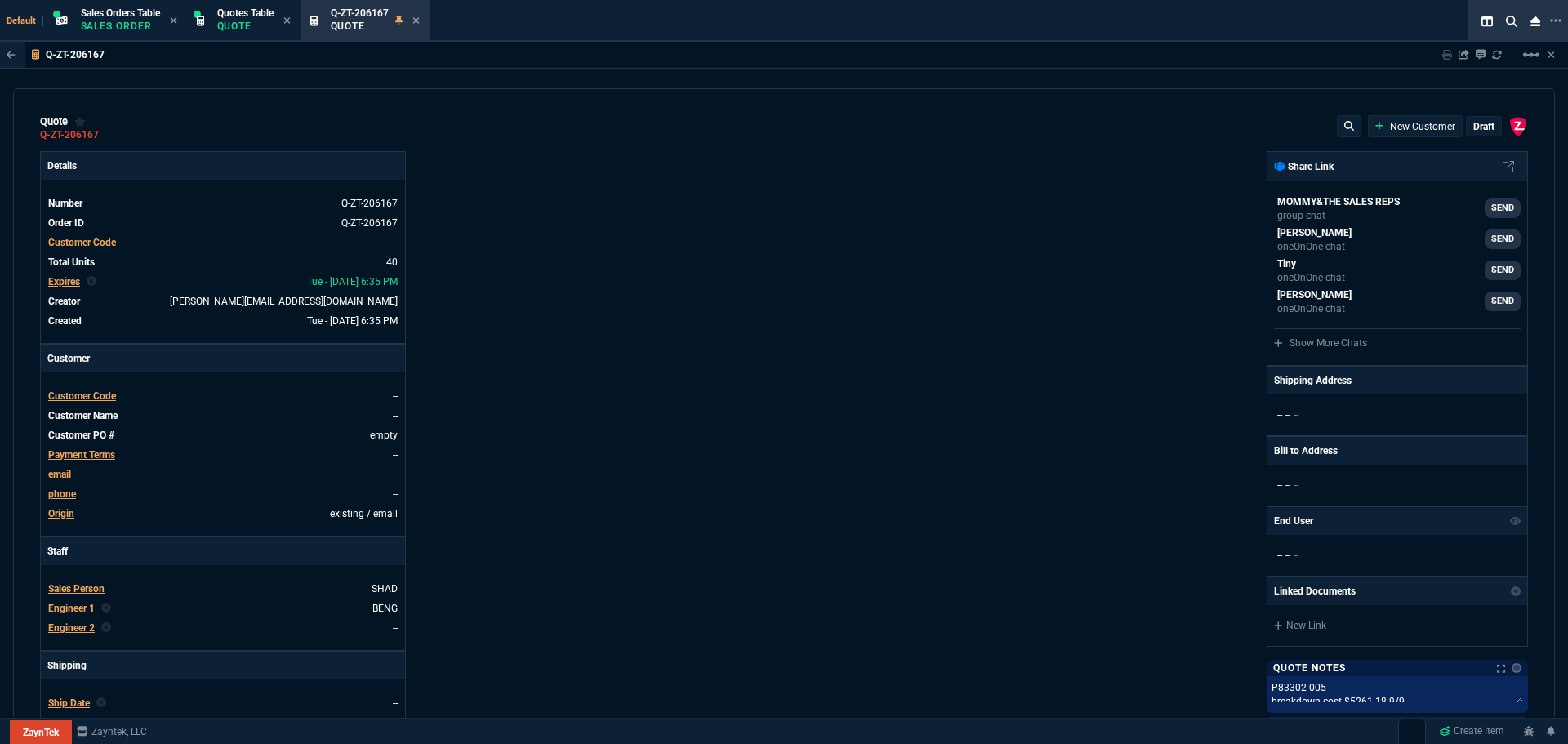
type input "25"
type input "46"
type input "180"
type input "2"
type input "5"
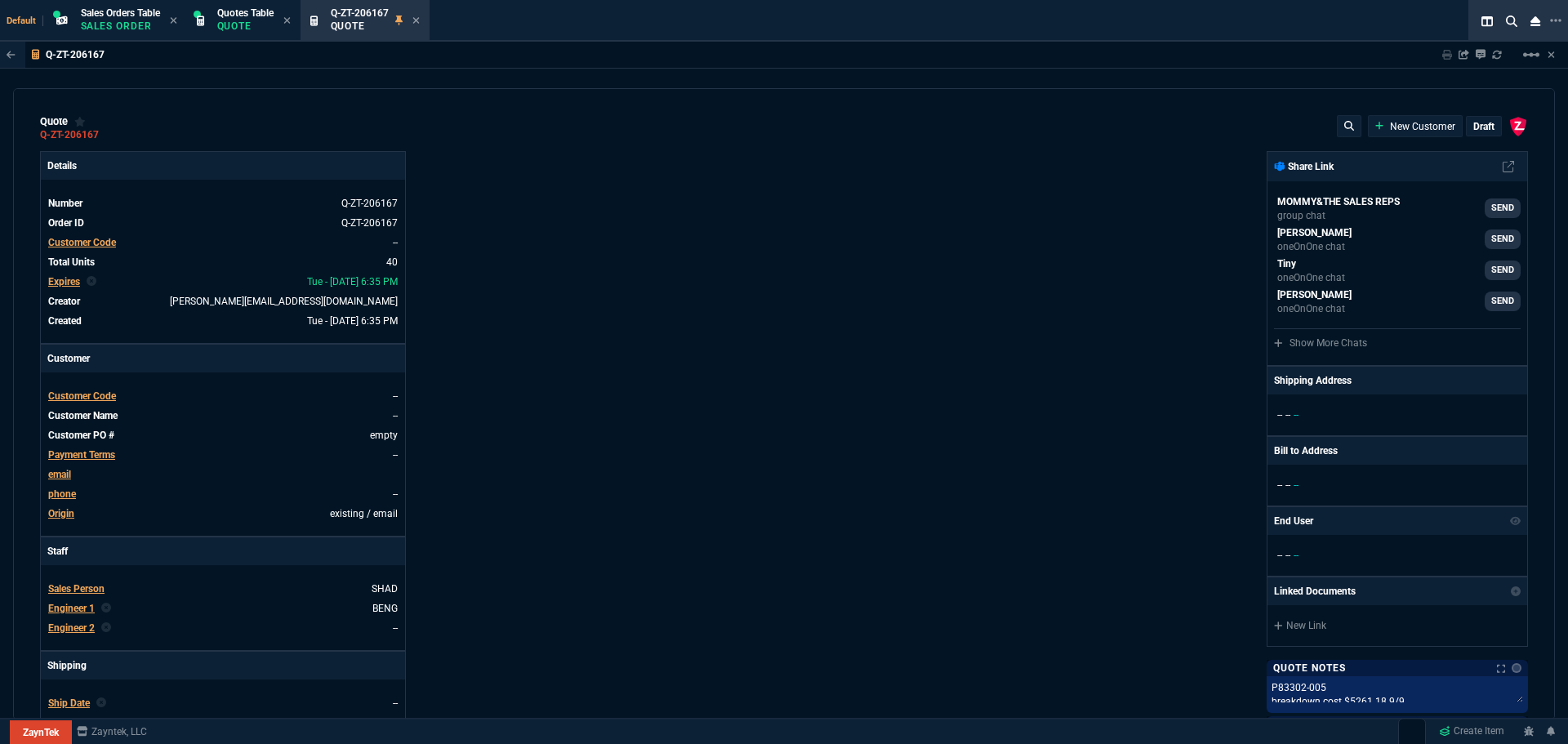
type input "17"
type input "60"
type input "-2"
type input "-1"
type input "29"
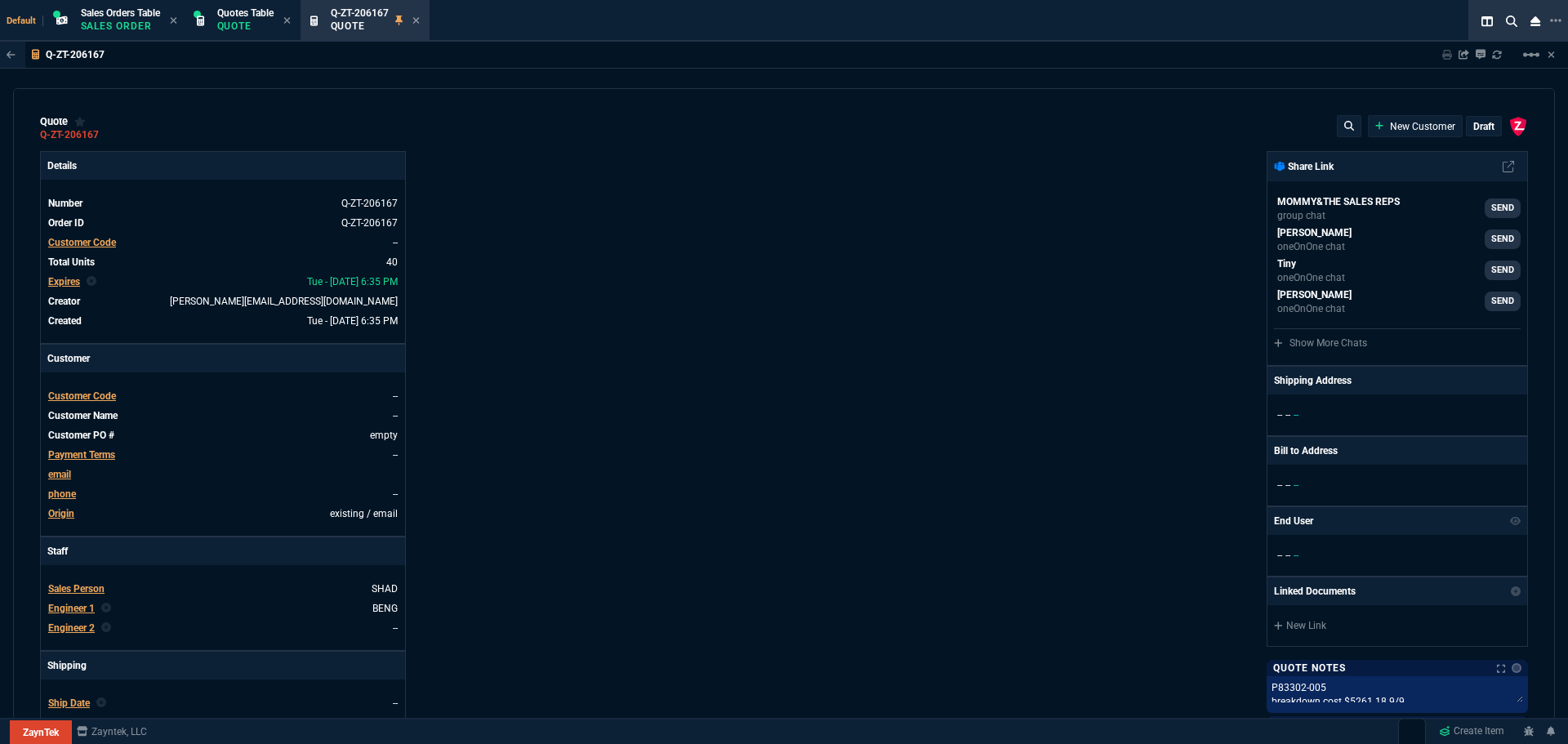
type input "25"
type input "35"
type input "600"
type input "6"
type input "10"
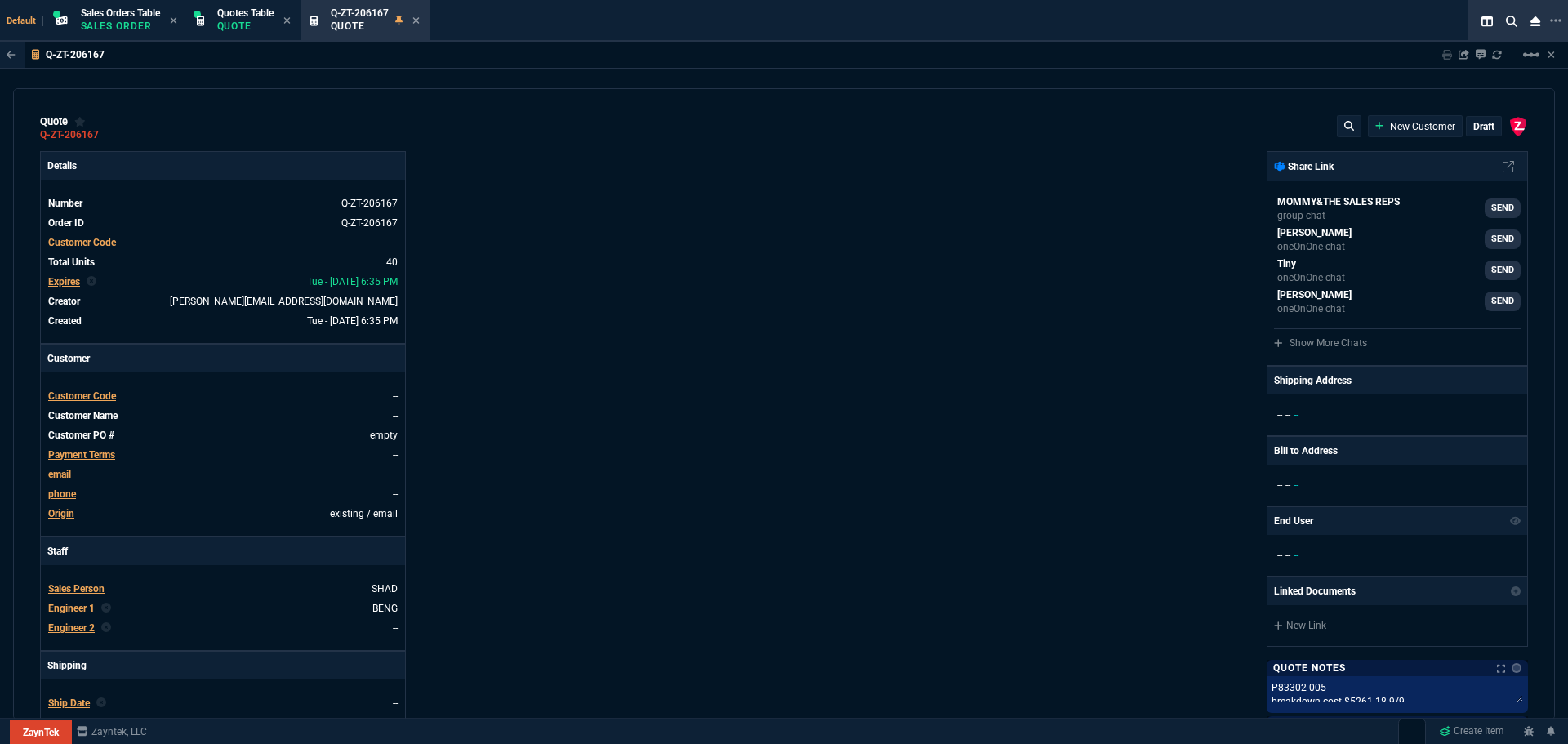
type input "0"
type input "73"
type input "80"
type input "0"
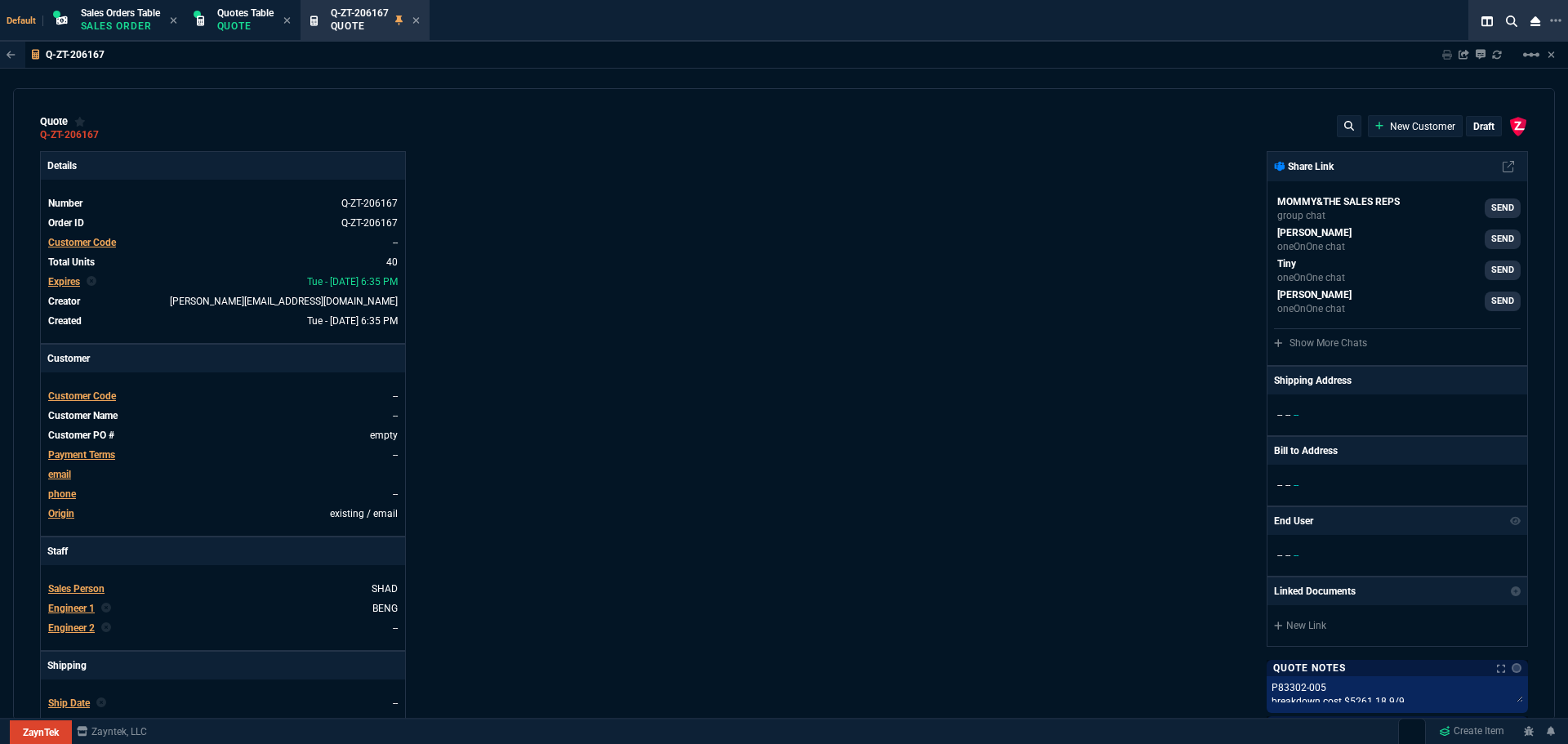
type input "0"
type input "29"
type input "200"
type input "70"
type input "150"
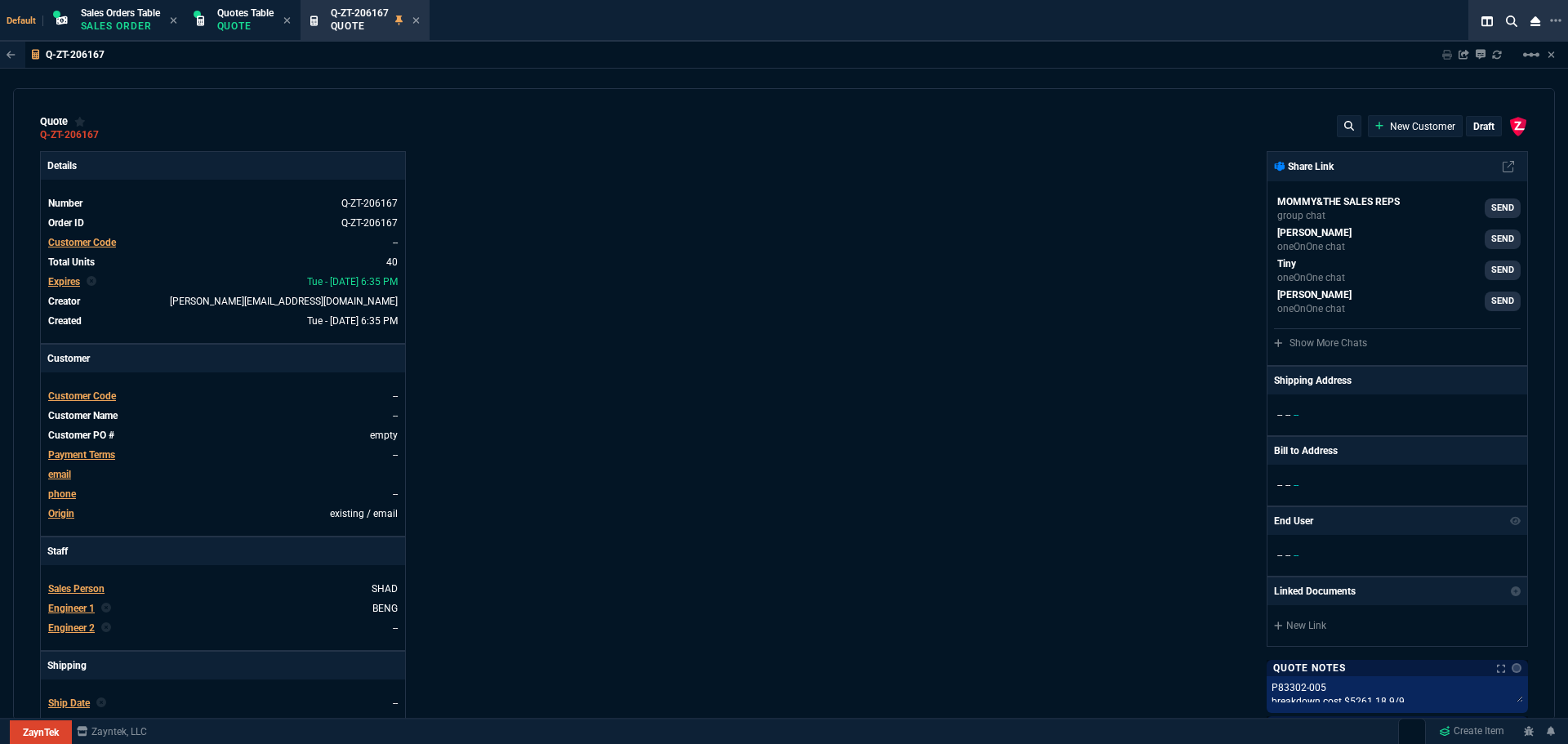
type input "0"
type input "8"
type input "5"
type input "43"
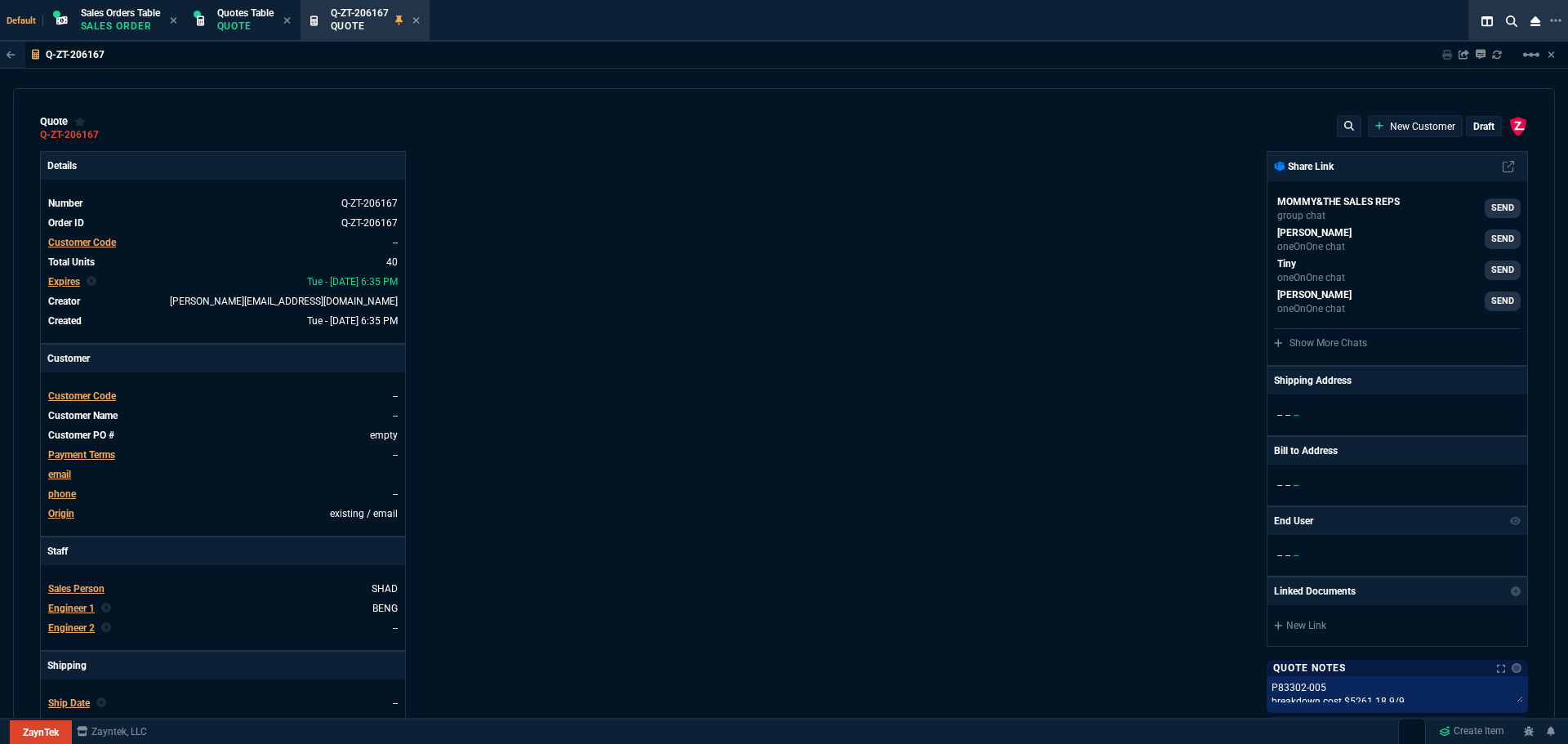
type input "75"
type input "80"
type input "4"
type input "60"
type input "45"
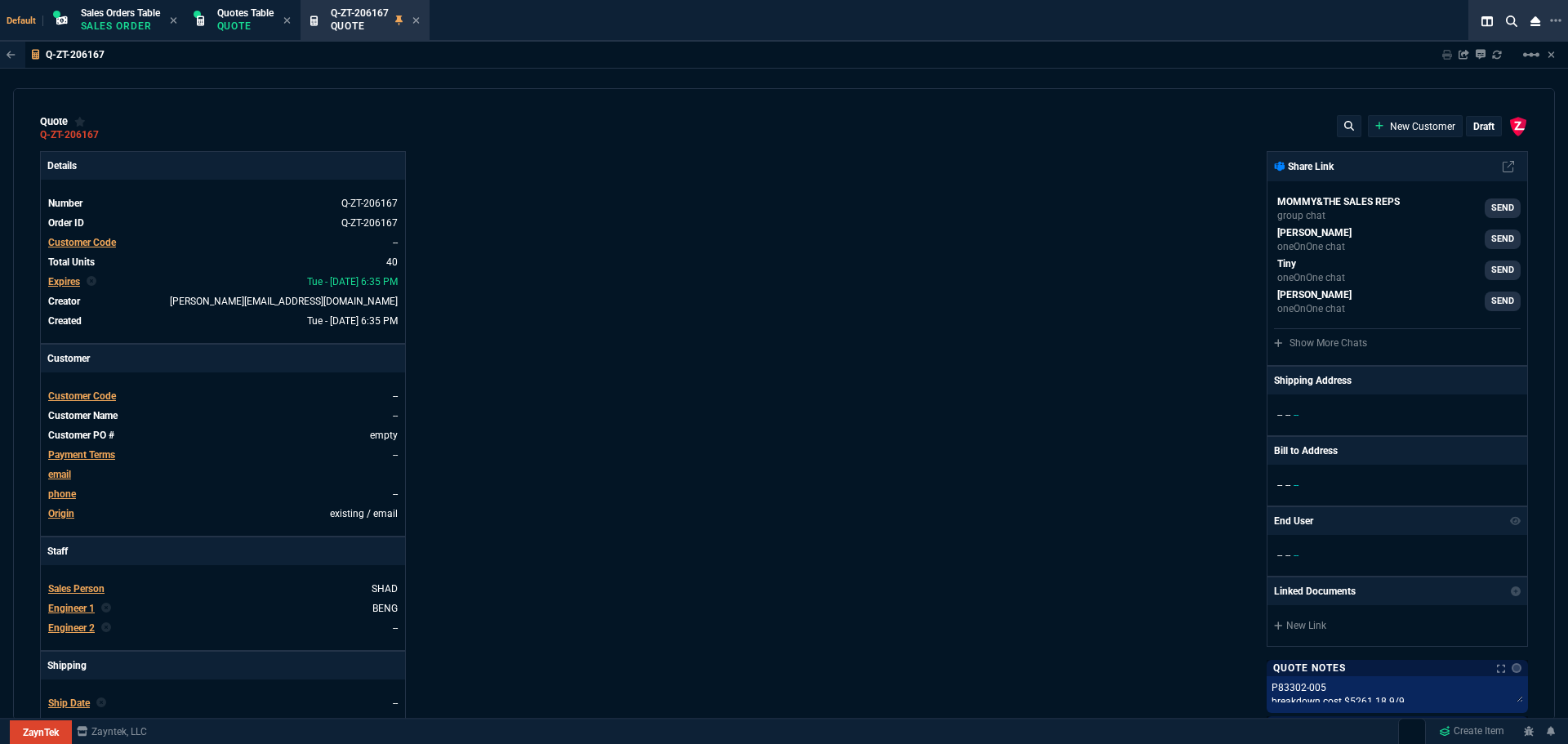
type input "43"
type input "75"
type input "0"
type input "12"
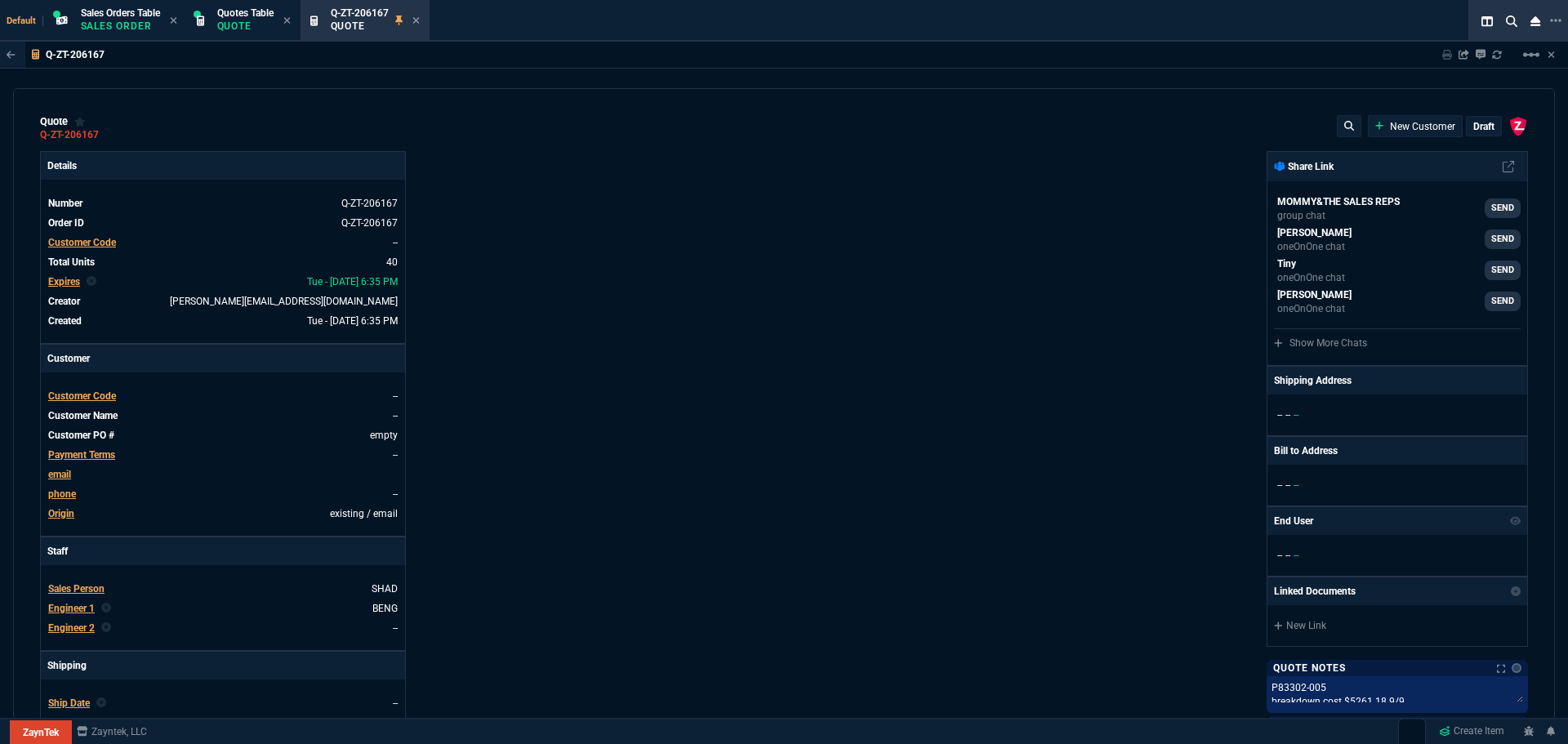
type input "446"
type input "59"
type input "48"
type input "29"
type input "84"
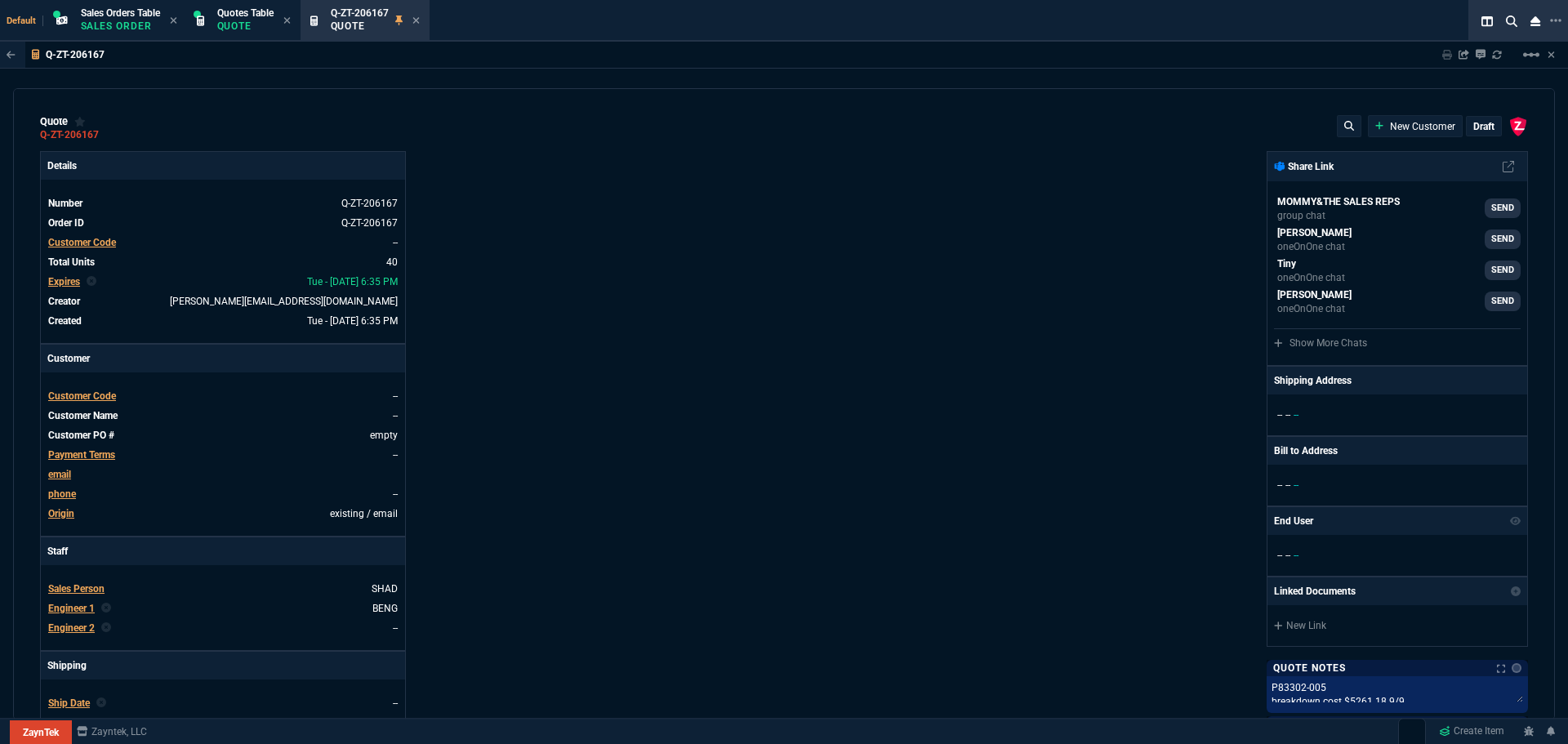
type input "53"
type input "78"
type input "47"
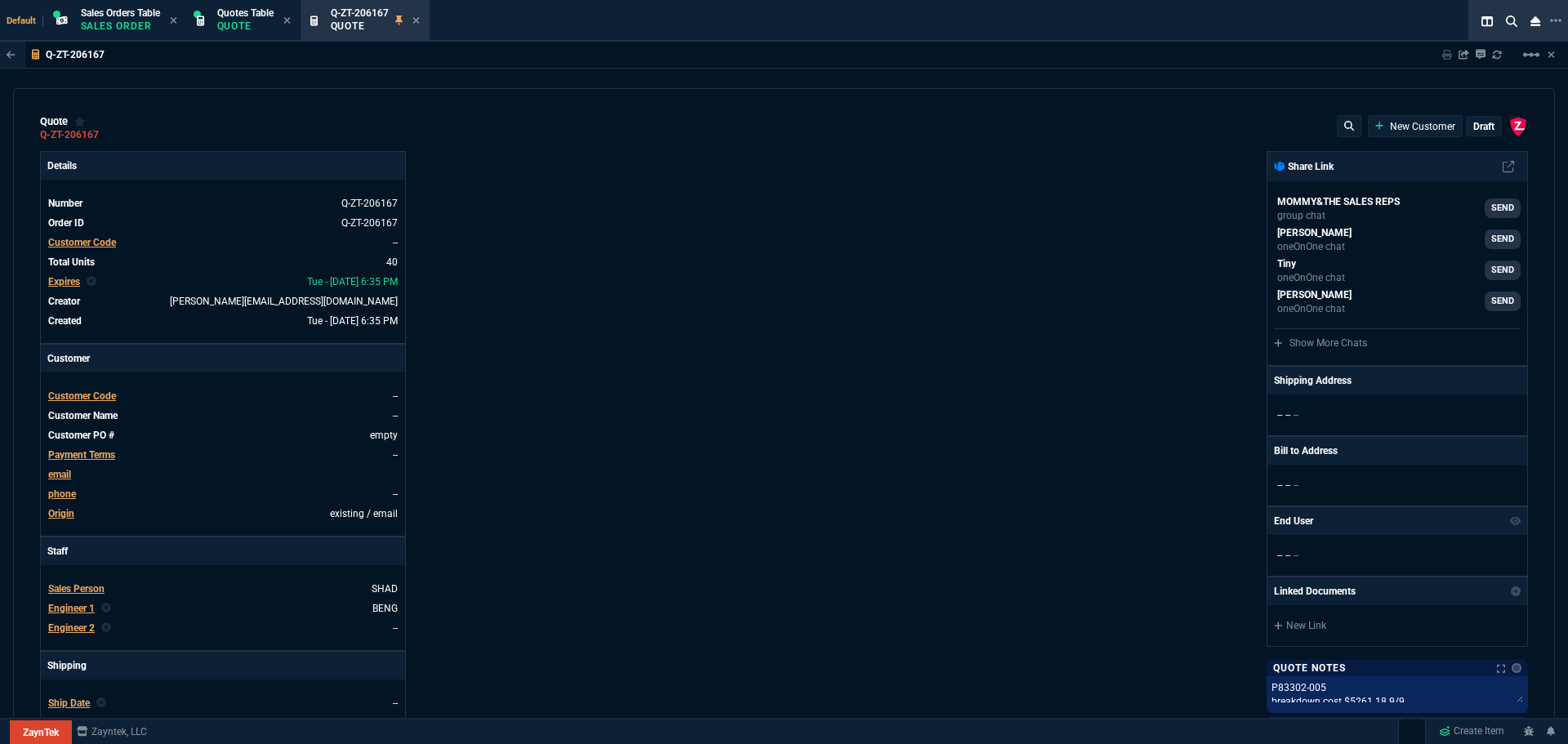
type input "81"
type input "79"
type input "46"
type input "47"
type input "73"
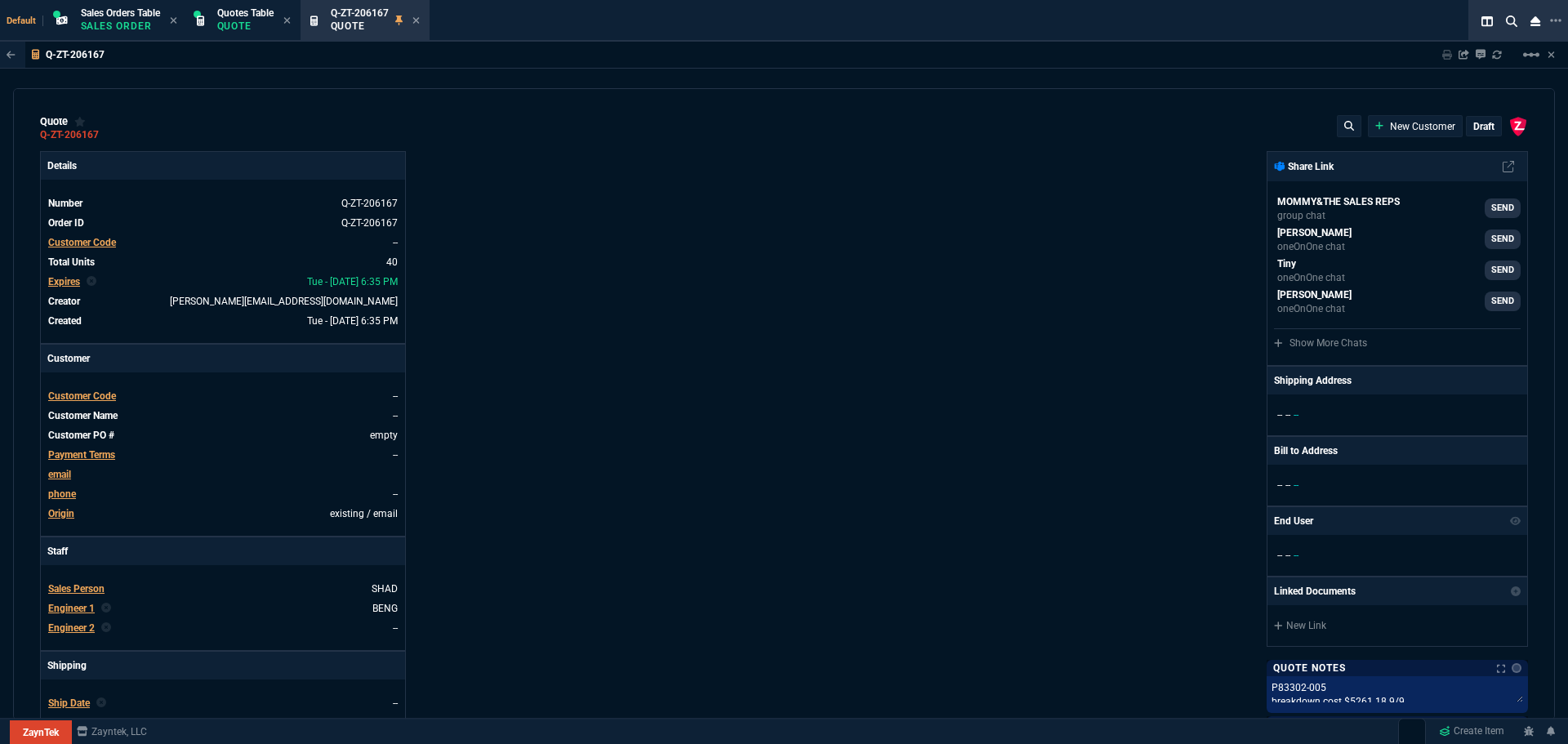
type input "56"
type input "46"
type input "43"
type input "81"
type input "55"
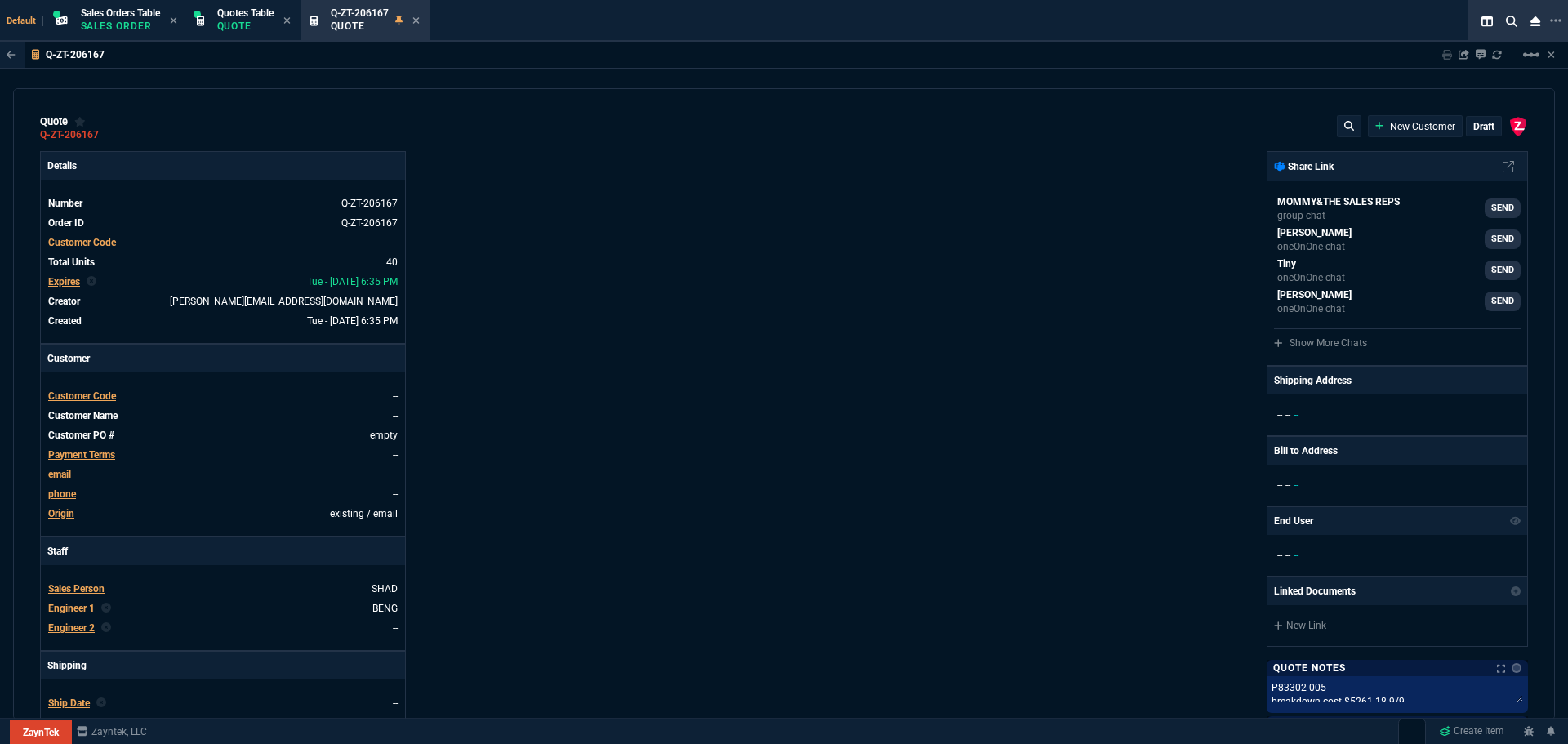
type input "54"
type input "56"
type input "47"
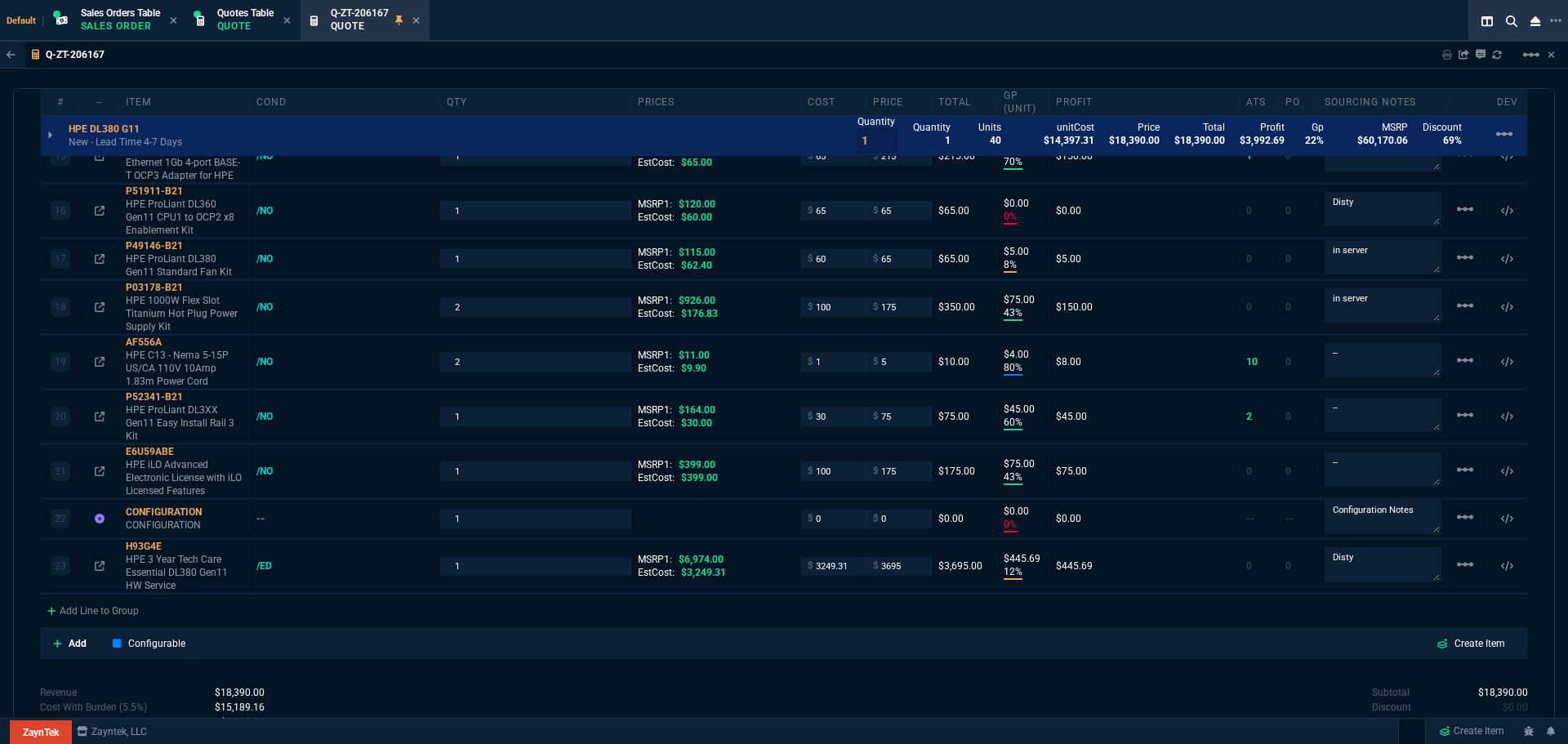
scroll to position [1930, 0]
